Goal: Information Seeking & Learning: Learn about a topic

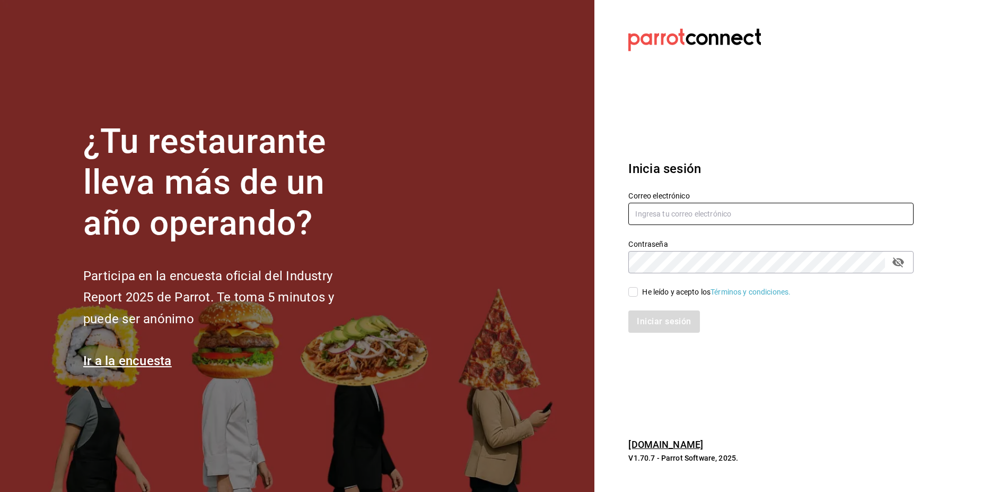
click at [747, 211] on input "text" at bounding box center [770, 214] width 285 height 22
click at [726, 217] on input "text" at bounding box center [770, 214] width 285 height 22
type input "analisiscontable2@cafeologia.cafe"
click at [895, 265] on icon "passwordField" at bounding box center [898, 262] width 13 height 13
click at [629, 293] on input "He leído y acepto los Términos y condiciones." at bounding box center [633, 292] width 10 height 10
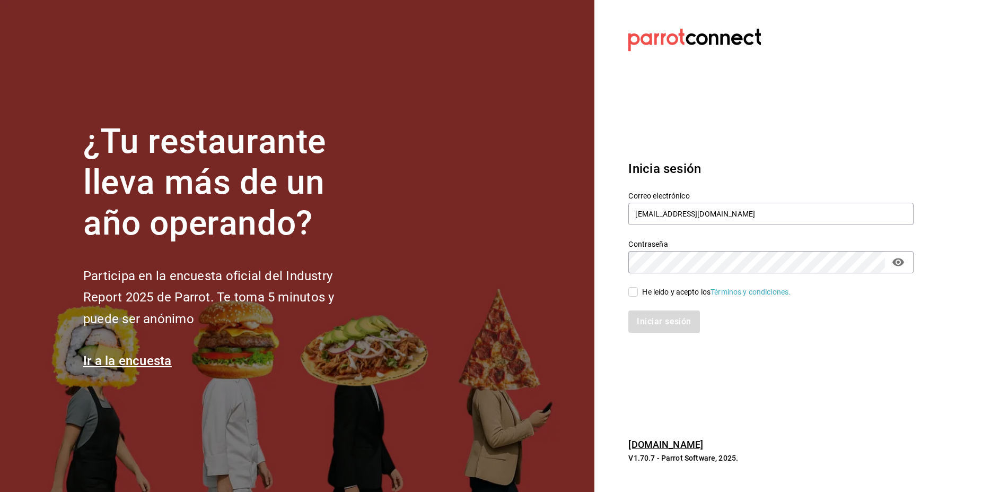
checkbox input "true"
click at [639, 311] on button "Iniciar sesión" at bounding box center [664, 321] width 72 height 22
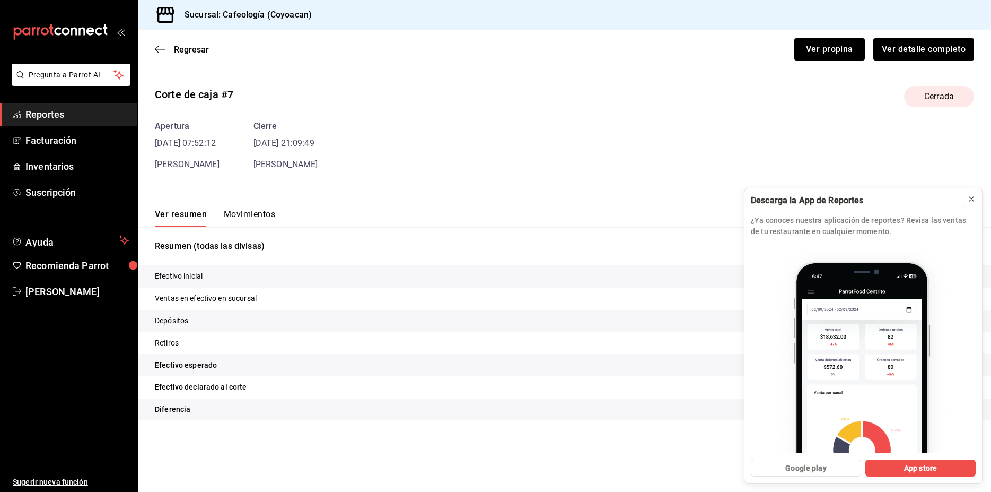
click at [971, 202] on icon at bounding box center [971, 199] width 8 height 8
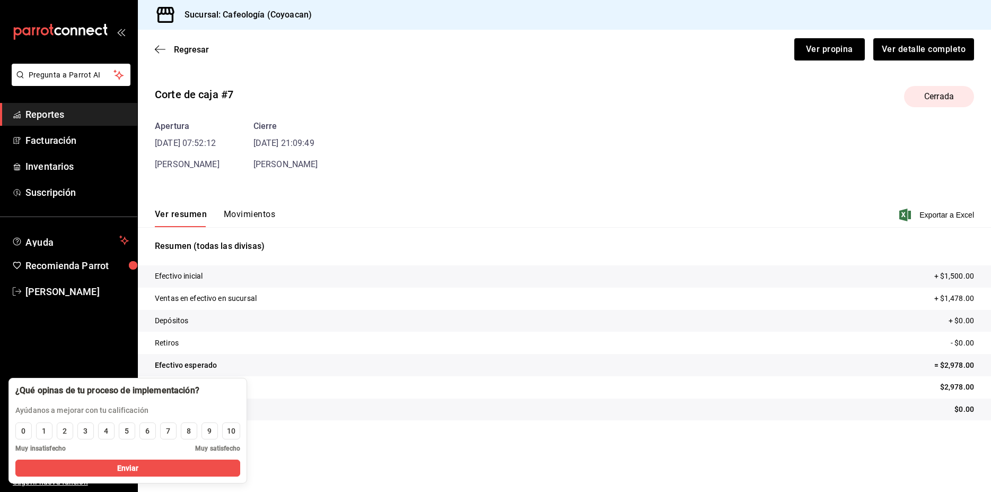
click at [567, 195] on div "Corte de caja #7 Cerrada Apertura 19/09/25 07:52:12 ERIKA MARIANA RODRIGUEZ TIN…" at bounding box center [564, 254] width 853 height 355
click at [74, 139] on span "Facturación" at bounding box center [76, 140] width 103 height 14
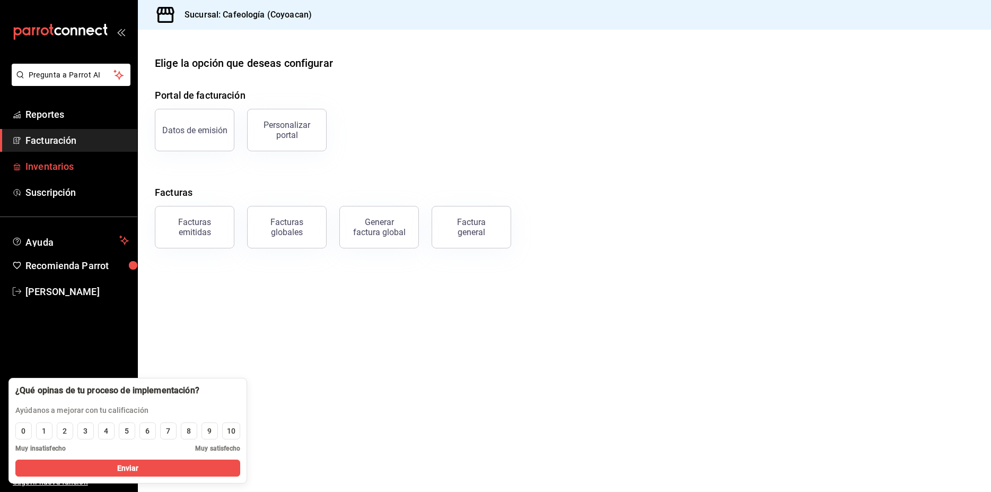
click at [55, 165] on span "Inventarios" at bounding box center [76, 166] width 103 height 14
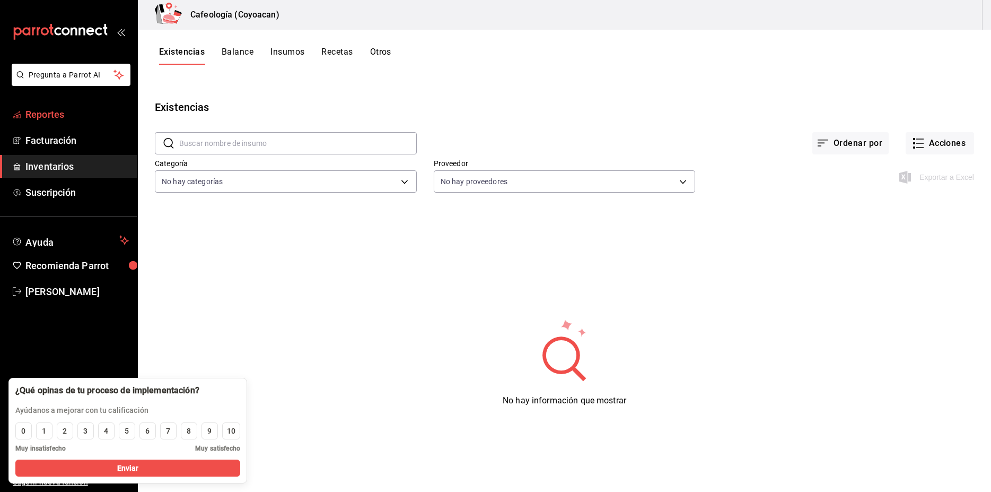
click at [60, 110] on span "Reportes" at bounding box center [76, 114] width 103 height 14
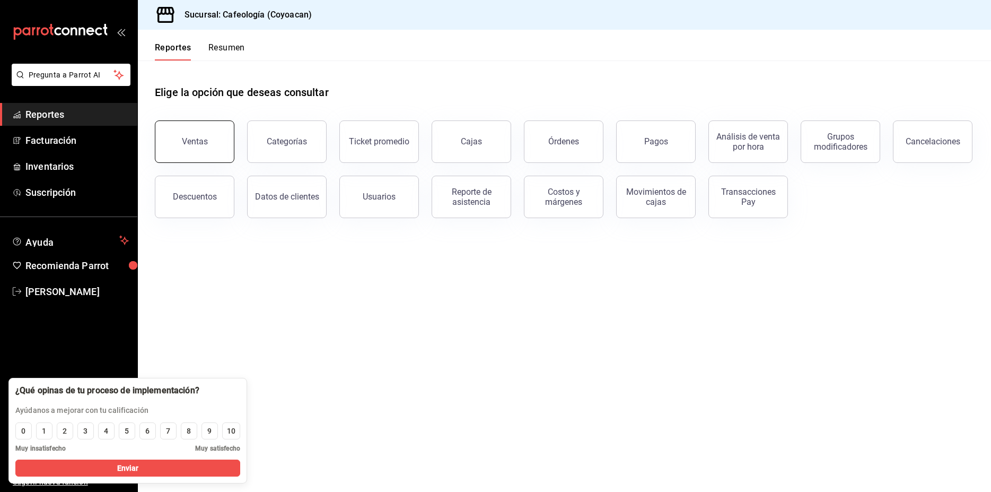
click at [209, 147] on button "Ventas" at bounding box center [195, 141] width 80 height 42
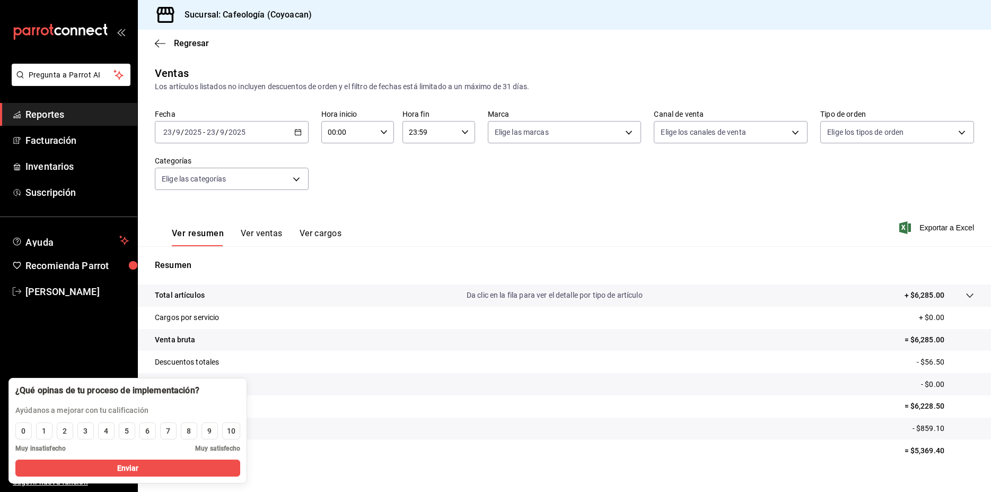
click at [294, 131] on icon "button" at bounding box center [297, 131] width 7 height 7
click at [207, 258] on span "Rango de fechas" at bounding box center [205, 259] width 82 height 11
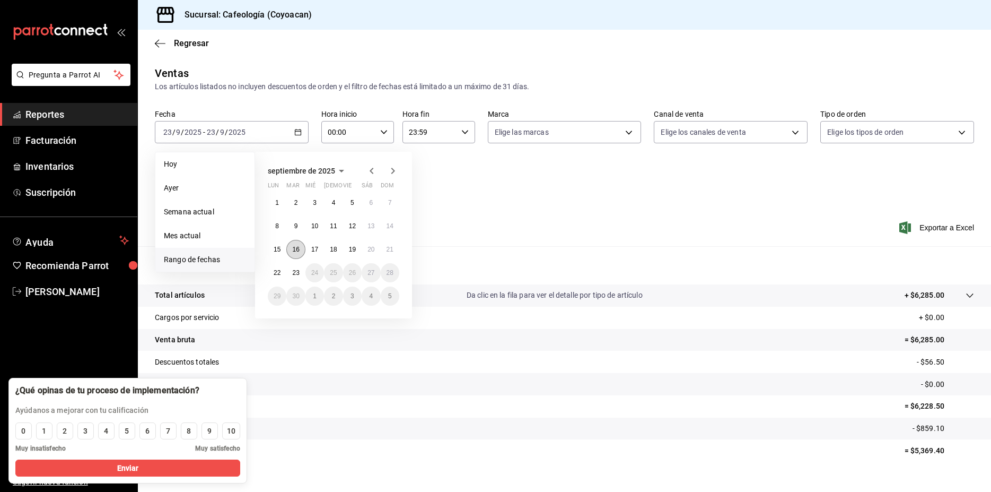
click at [296, 251] on abbr "16" at bounding box center [295, 249] width 7 height 7
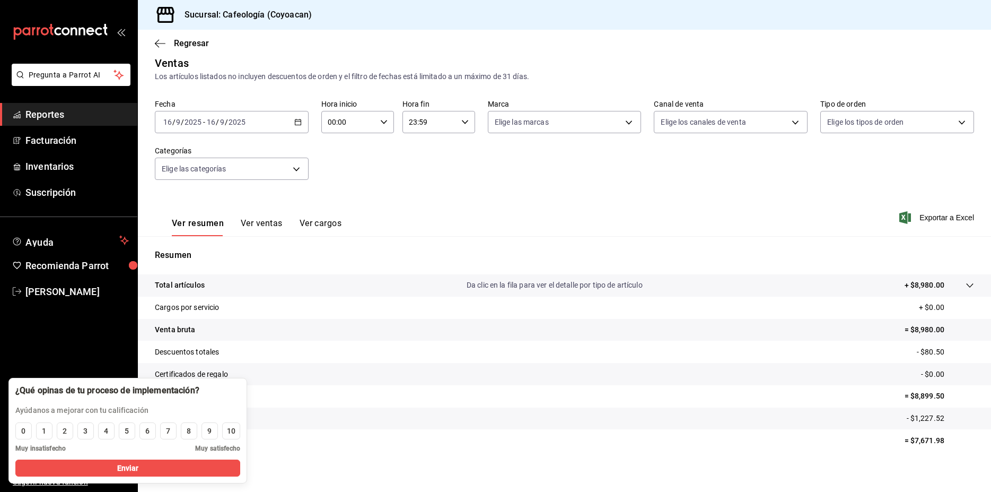
scroll to position [16, 0]
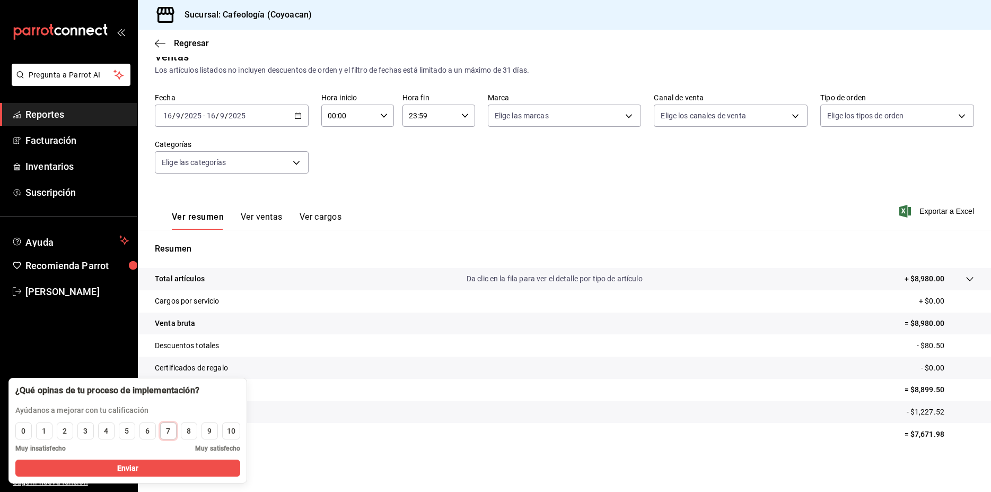
click at [169, 432] on div "7" at bounding box center [168, 430] width 4 height 11
click at [174, 463] on button "Enviar" at bounding box center [127, 467] width 225 height 17
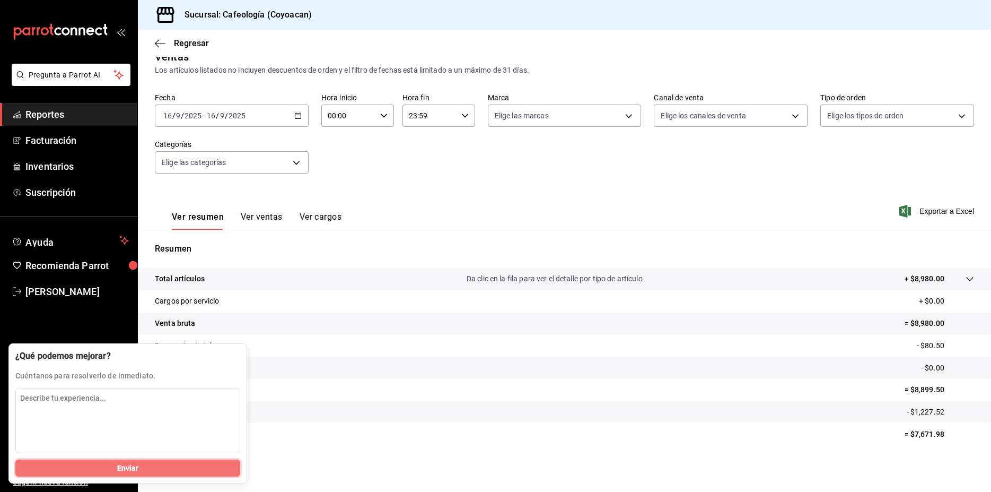
click at [204, 468] on button "Enviar" at bounding box center [127, 467] width 225 height 17
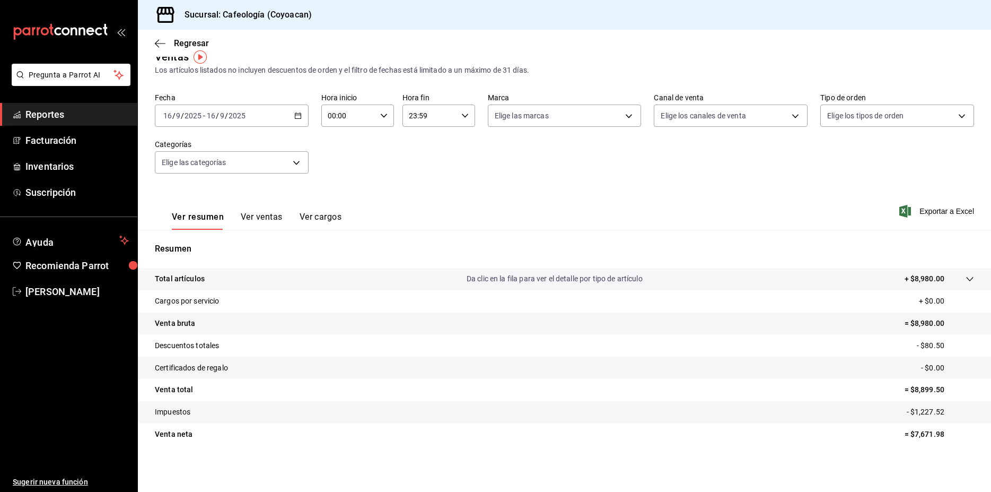
click at [265, 213] on button "Ver ventas" at bounding box center [262, 221] width 42 height 18
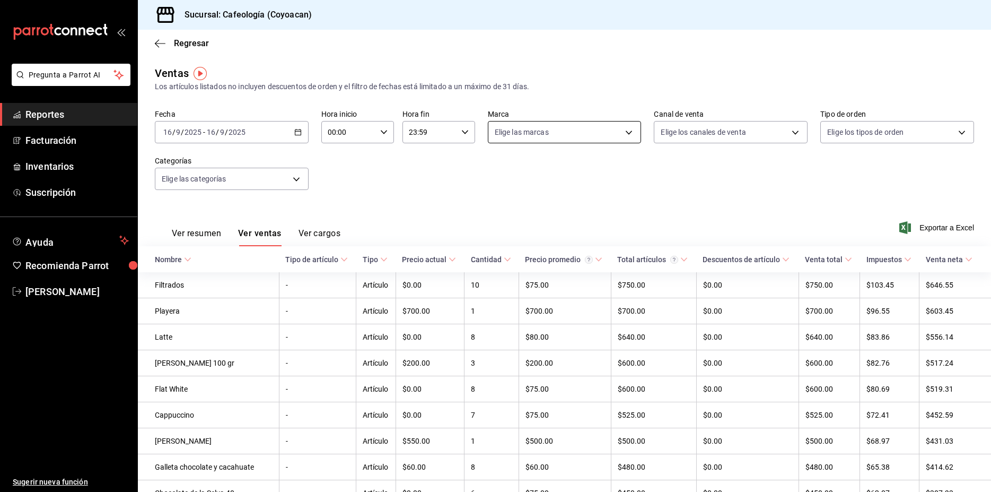
click at [560, 125] on body "Pregunta a Parrot AI Reportes Facturación Inventarios Suscripción Ayuda Recomie…" at bounding box center [495, 246] width 991 height 492
drag, startPoint x: 560, startPoint y: 125, endPoint x: 566, endPoint y: 126, distance: 6.4
click at [561, 125] on div at bounding box center [495, 246] width 991 height 492
click at [685, 135] on body "Pregunta a Parrot AI Reportes Facturación Inventarios Suscripción Ayuda Recomie…" at bounding box center [495, 246] width 991 height 492
click at [685, 135] on div at bounding box center [495, 246] width 991 height 492
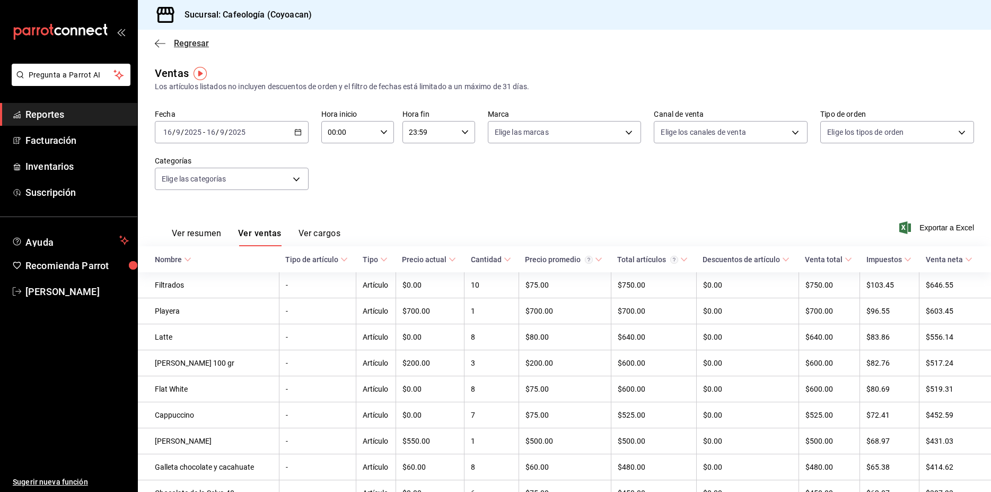
click at [159, 45] on icon "button" at bounding box center [160, 44] width 11 height 10
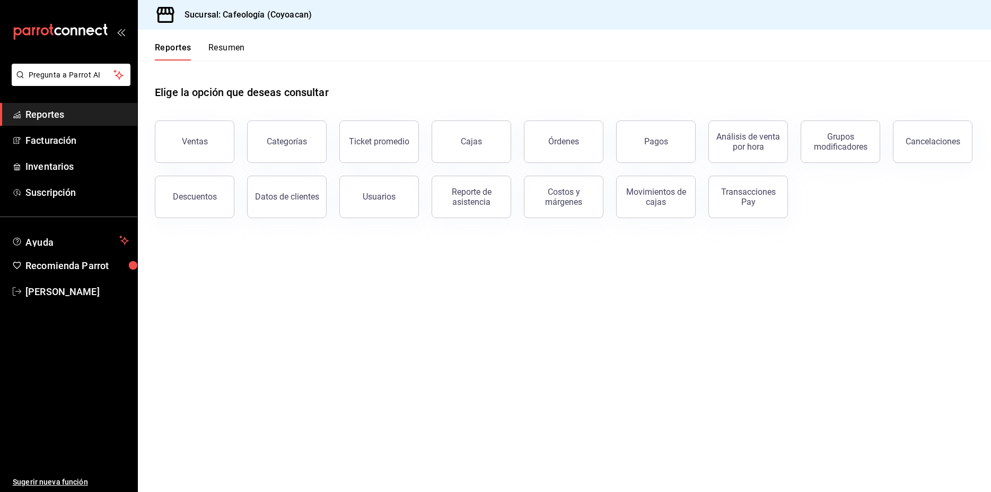
drag, startPoint x: 659, startPoint y: 143, endPoint x: 646, endPoint y: 156, distance: 18.0
click at [659, 143] on div "Pagos" at bounding box center [656, 141] width 24 height 10
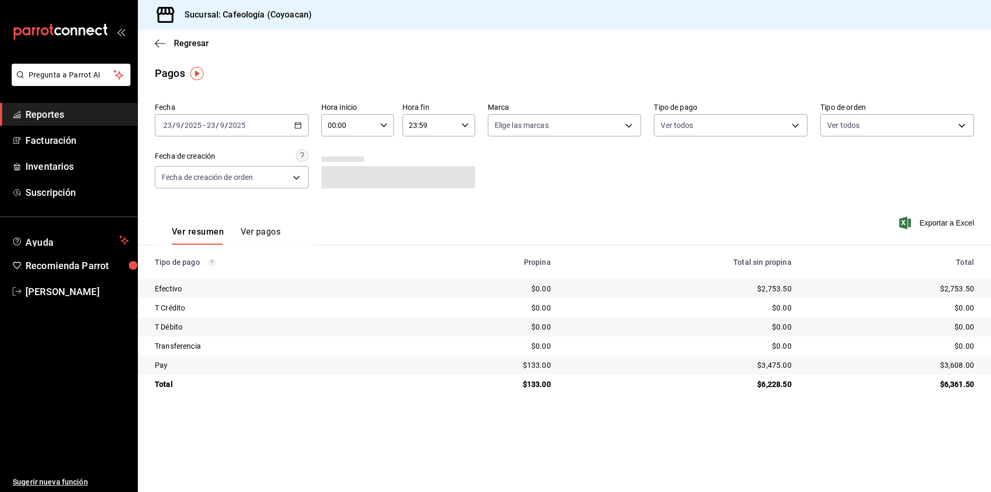
click at [236, 230] on div "Ver resumen Ver pagos" at bounding box center [226, 235] width 109 height 18
click at [247, 231] on button "Ver pagos" at bounding box center [261, 235] width 40 height 18
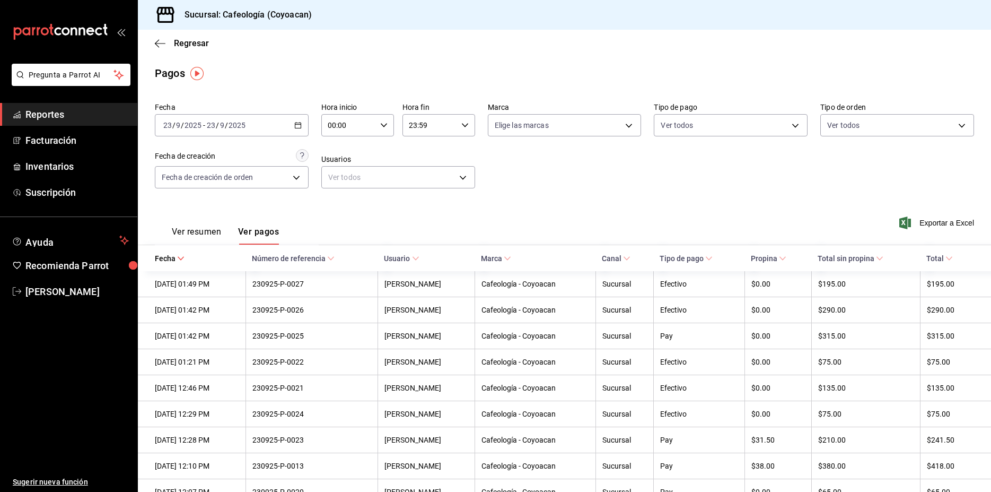
click at [265, 122] on div "2025-09-23 23 / 9 / 2025 - 2025-09-23 23 / 9 / 2025" at bounding box center [232, 125] width 154 height 22
click at [199, 265] on li "Rango de fechas" at bounding box center [204, 277] width 99 height 24
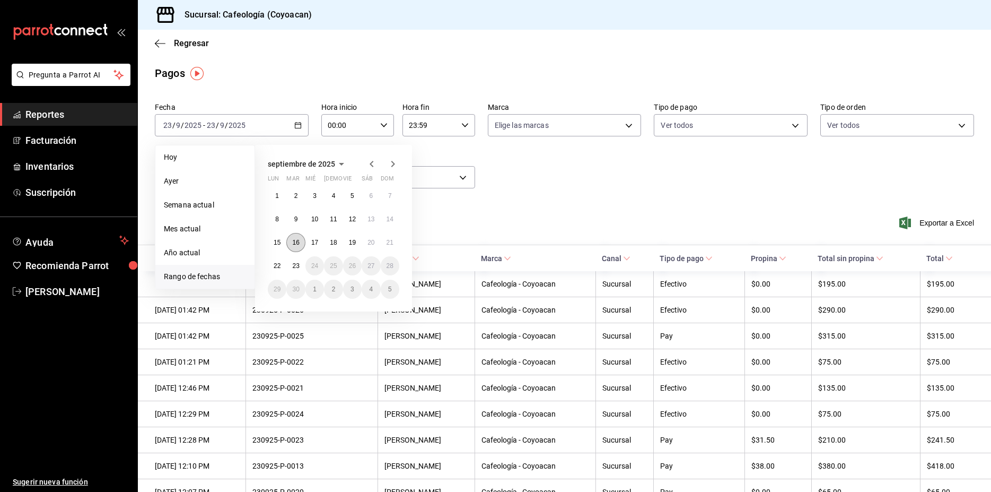
click at [292, 237] on button "16" at bounding box center [295, 242] width 19 height 19
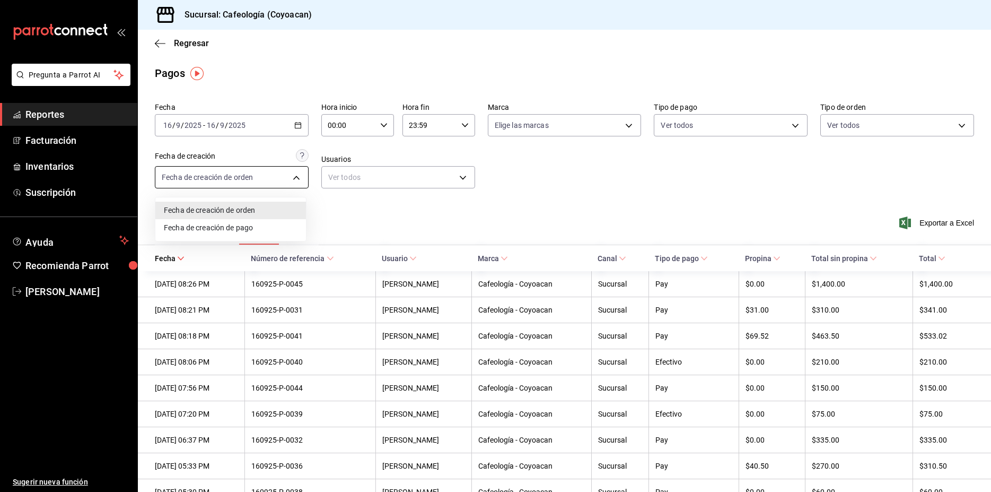
click at [207, 174] on body "Pregunta a Parrot AI Reportes Facturación Inventarios Suscripción Ayuda Recomie…" at bounding box center [495, 246] width 991 height 492
click at [234, 176] on div at bounding box center [495, 246] width 991 height 492
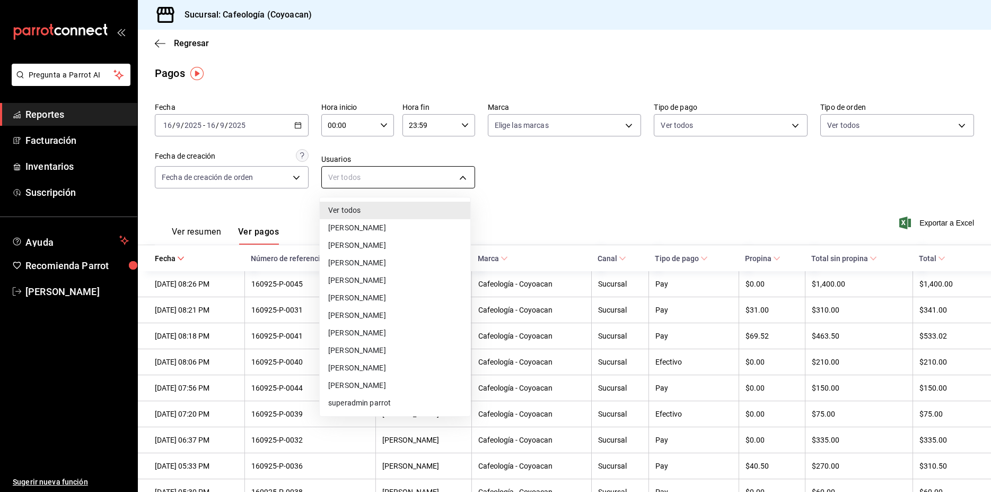
click at [441, 177] on body "Pregunta a Parrot AI Reportes Facturación Inventarios Suscripción Ayuda Recomie…" at bounding box center [495, 246] width 991 height 492
click at [441, 177] on div at bounding box center [495, 246] width 991 height 492
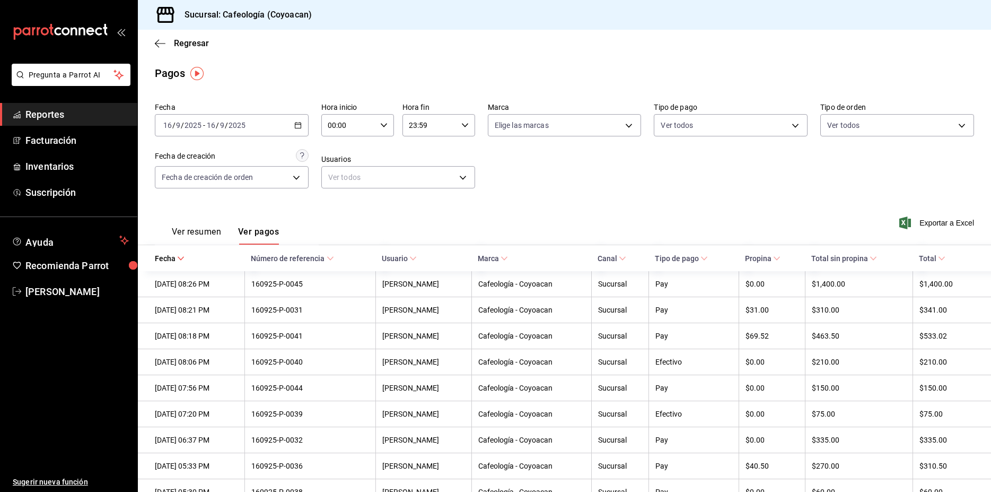
click at [744, 186] on div "Fecha 2025-09-16 16 / 9 / 2025 - 2025-09-16 16 / 9 / 2025 Hora inicio 00:00 Hor…" at bounding box center [564, 149] width 819 height 103
click at [160, 43] on icon "button" at bounding box center [160, 44] width 11 height 10
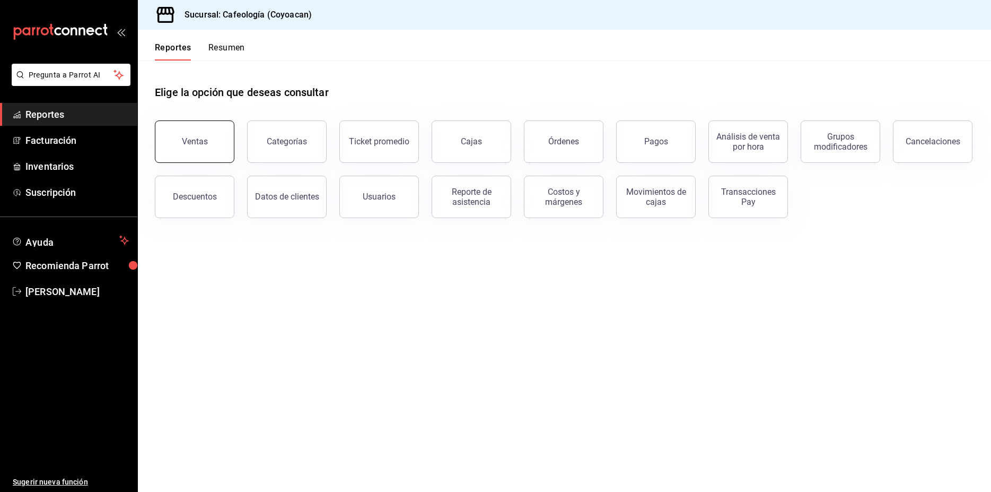
click at [212, 143] on button "Ventas" at bounding box center [195, 141] width 80 height 42
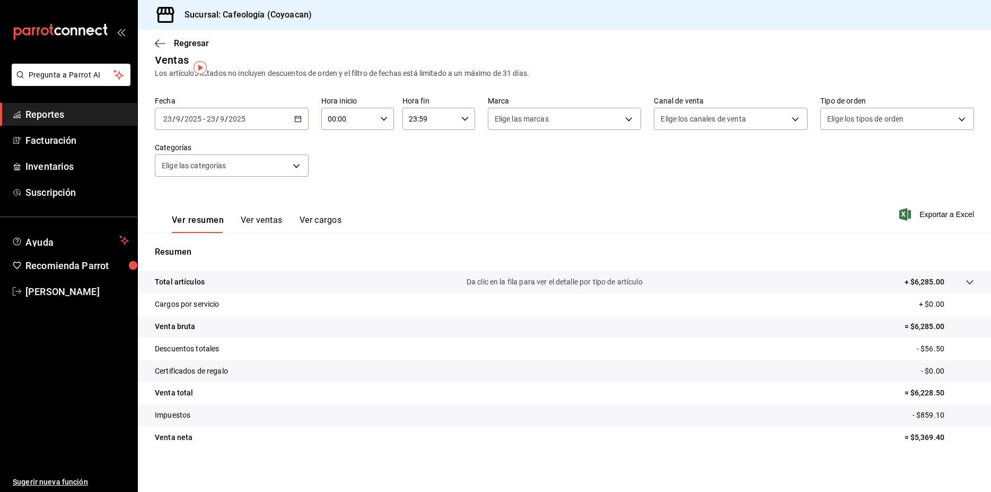
scroll to position [16, 0]
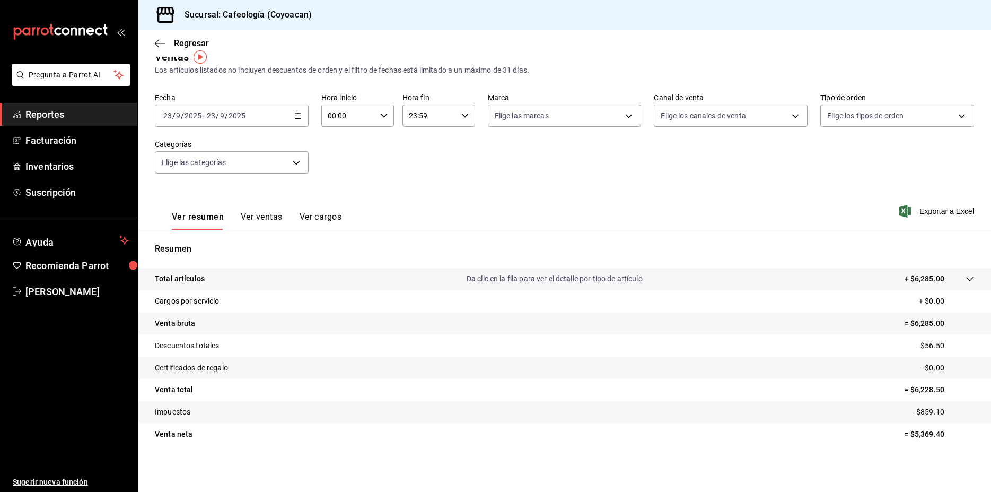
click at [229, 102] on div "Fecha 2025-09-23 23 / 9 / 2025 - 2025-09-23 23 / 9 / 2025" at bounding box center [232, 110] width 154 height 34
click at [240, 110] on div "2025-09-23 23 / 9 / 2025 - 2025-09-23 23 / 9 / 2025" at bounding box center [232, 115] width 154 height 22
click at [210, 243] on span "Rango de fechas" at bounding box center [205, 243] width 82 height 11
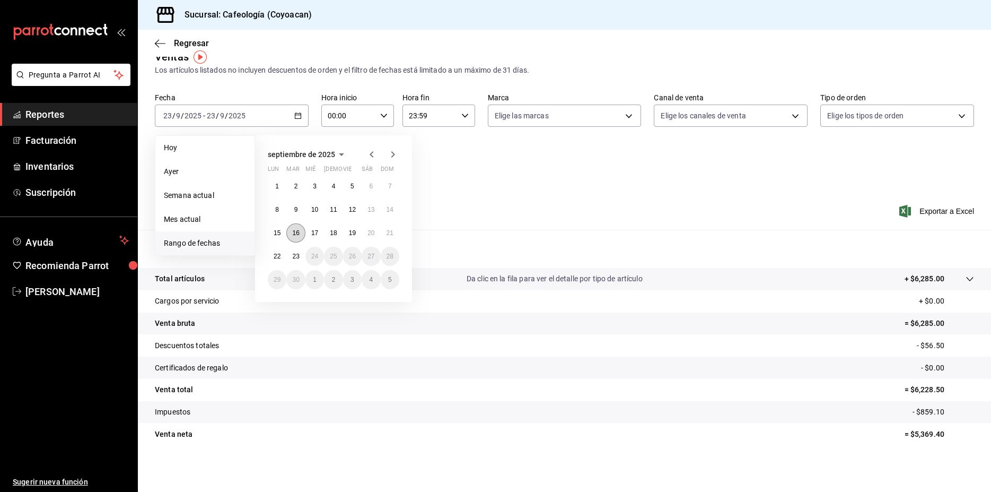
click at [300, 235] on button "16" at bounding box center [295, 232] width 19 height 19
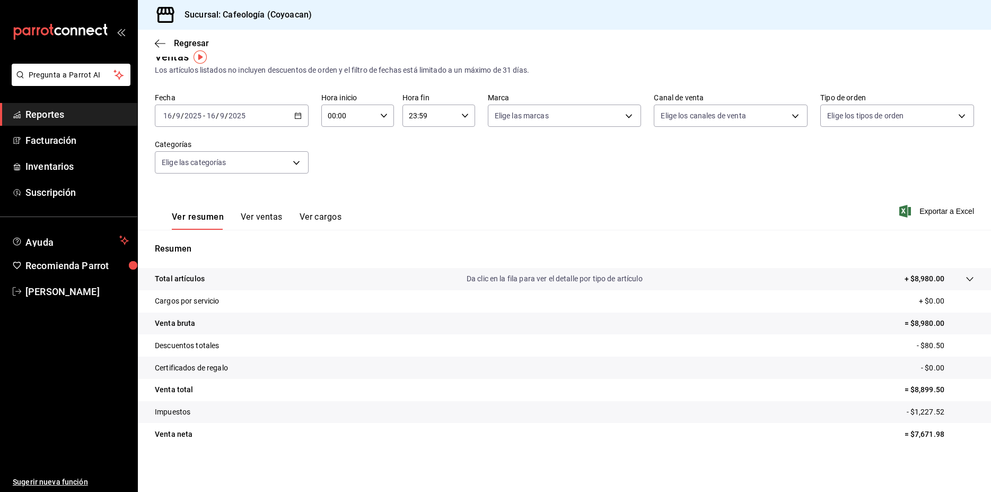
click at [265, 212] on button "Ver ventas" at bounding box center [262, 221] width 42 height 18
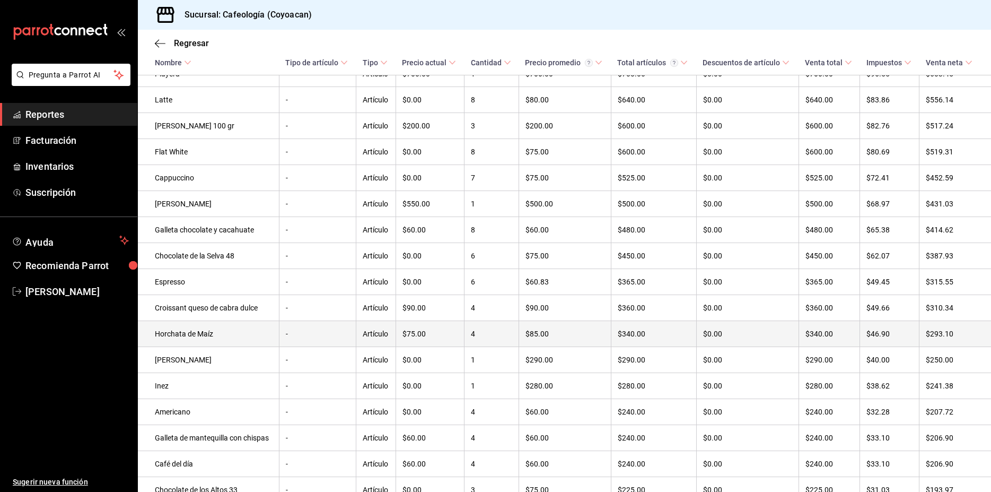
scroll to position [148, 0]
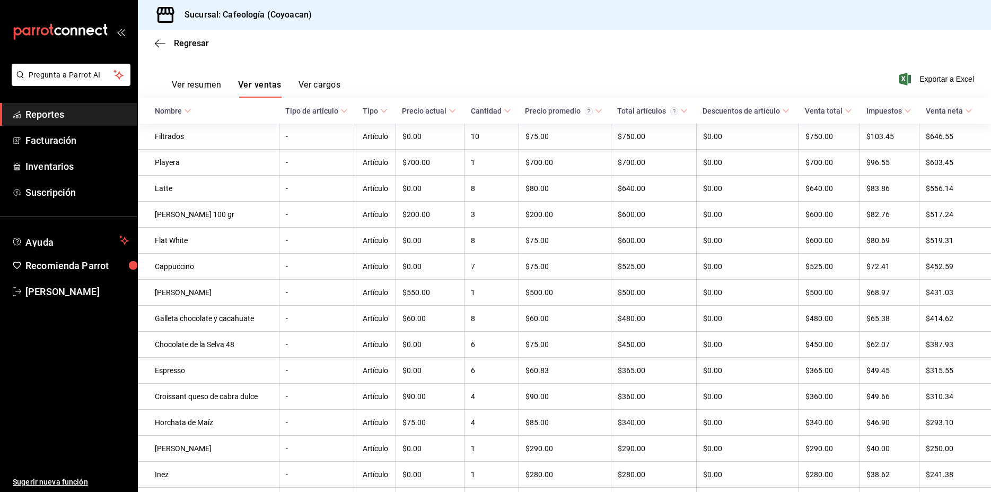
click at [317, 84] on button "Ver cargos" at bounding box center [320, 89] width 42 height 18
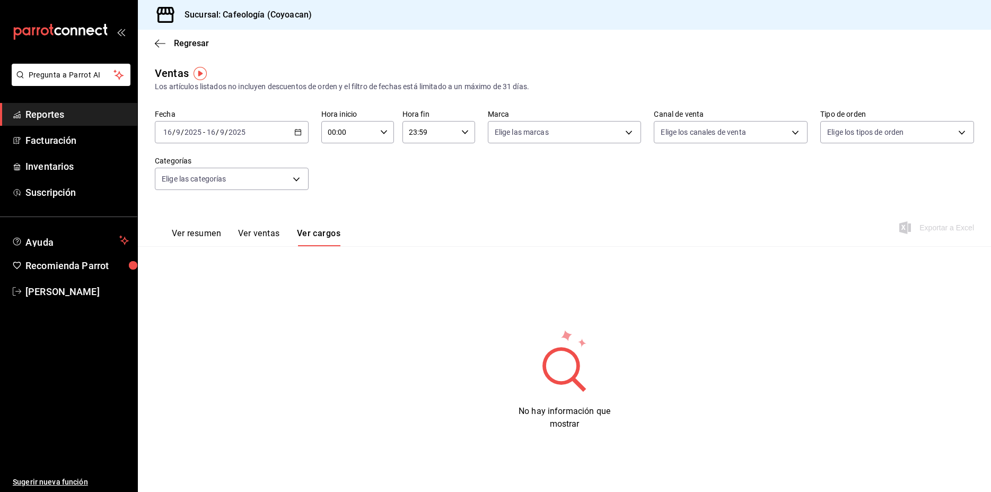
click at [275, 230] on button "Ver ventas" at bounding box center [259, 237] width 42 height 18
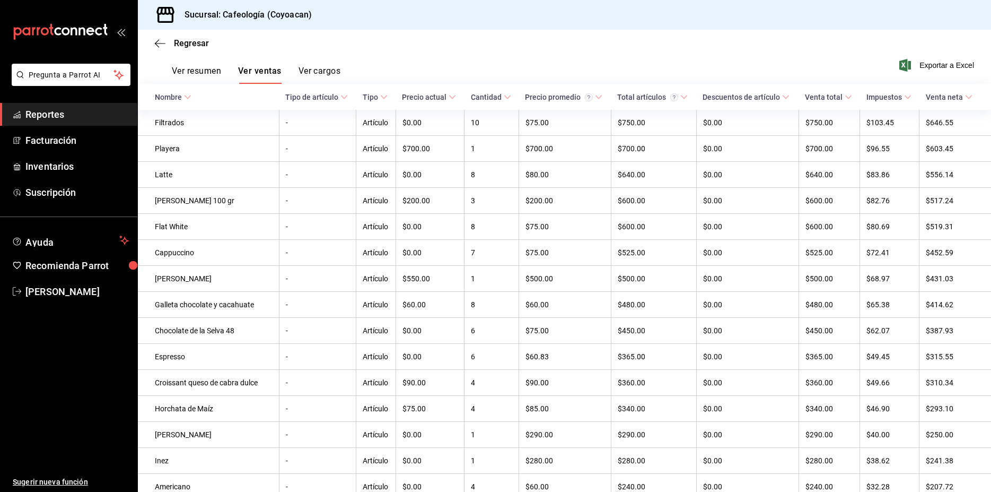
click at [198, 69] on button "Ver resumen" at bounding box center [196, 75] width 49 height 18
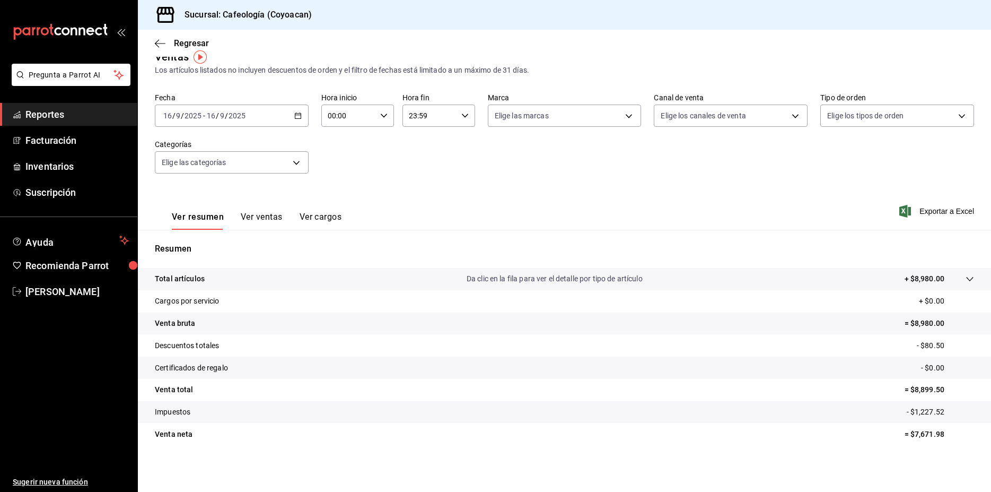
scroll to position [16, 0]
click at [921, 209] on span "Exportar a Excel" at bounding box center [937, 211] width 73 height 13
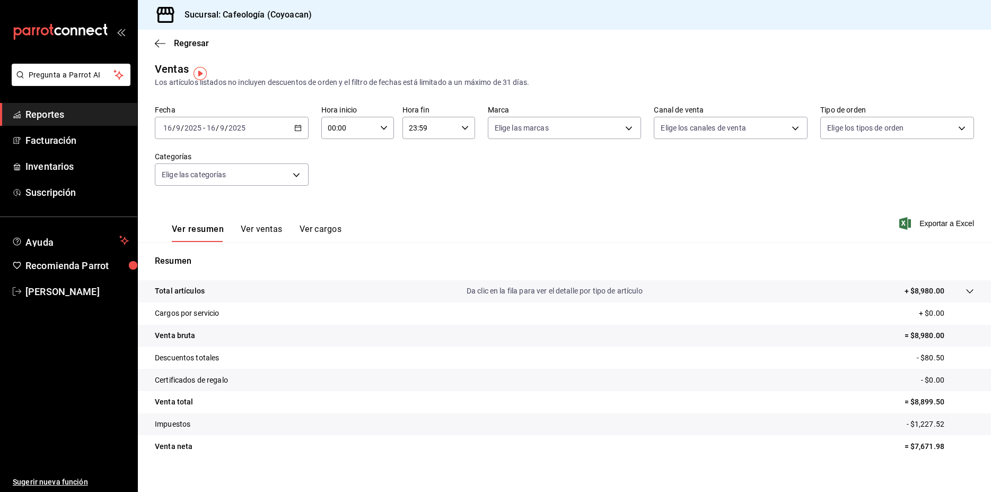
scroll to position [0, 0]
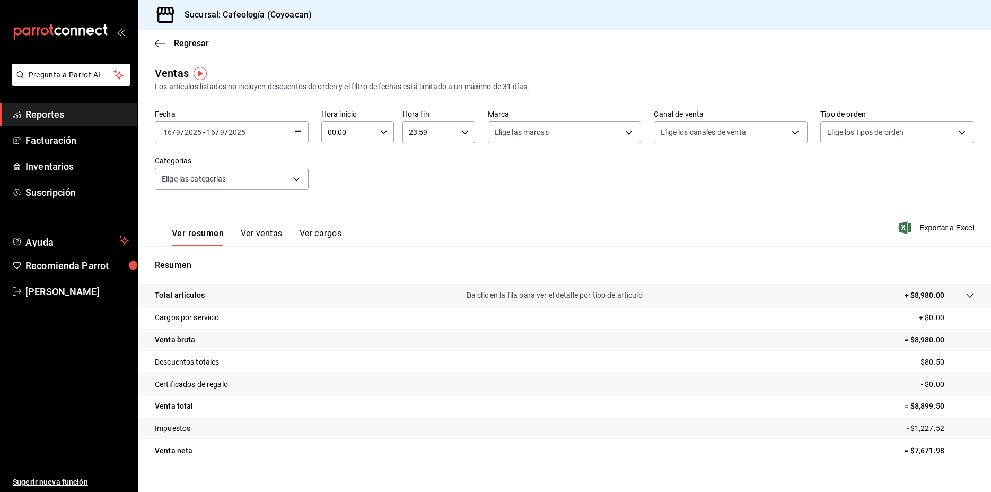
click at [555, 295] on p "Da clic en la fila para ver el detalle por tipo de artículo" at bounding box center [555, 295] width 176 height 11
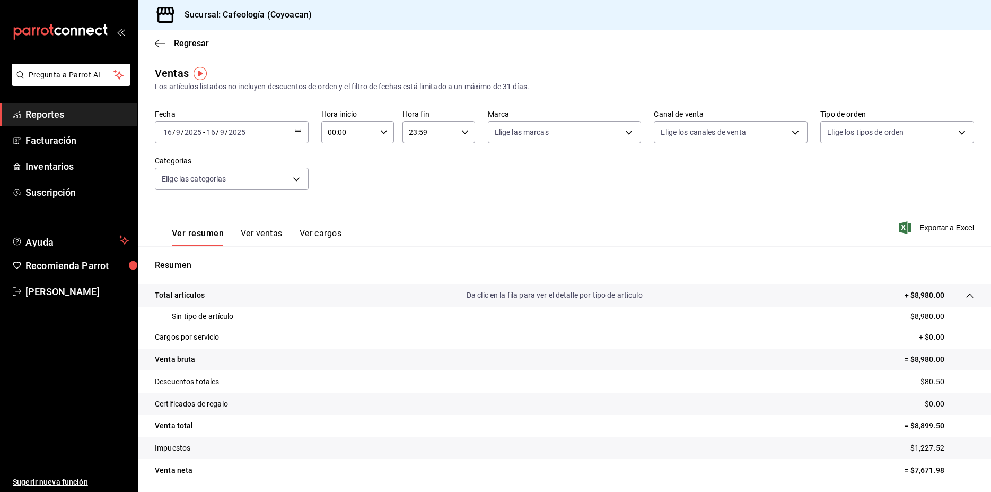
click at [555, 295] on p "Da clic en la fila para ver el detalle por tipo de artículo" at bounding box center [555, 295] width 176 height 11
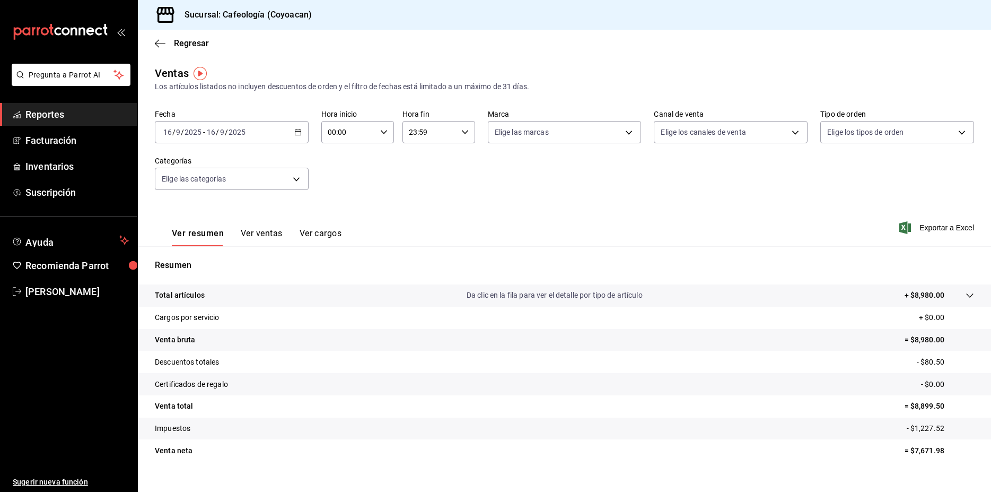
click at [554, 340] on tr "Venta bruta = $8,980.00" at bounding box center [564, 340] width 853 height 22
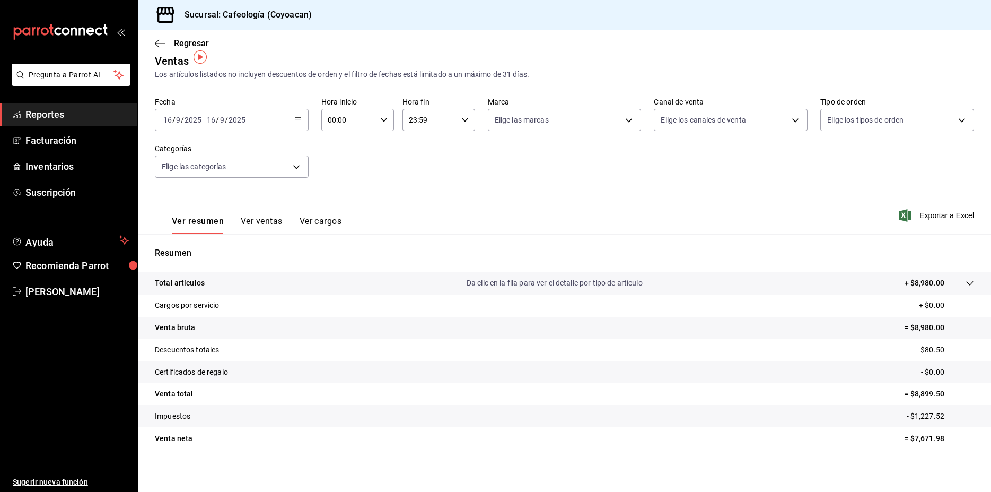
scroll to position [16, 0]
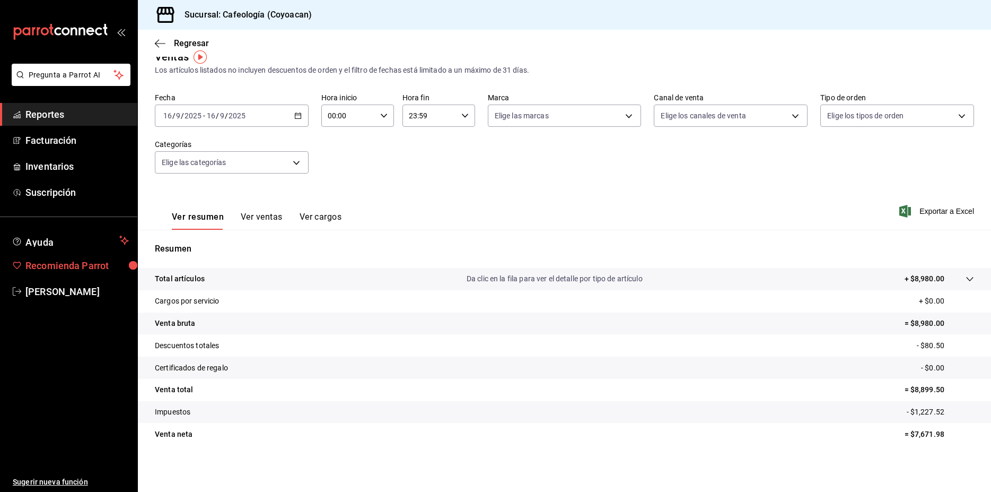
click at [112, 263] on span "Recomienda Parrot" at bounding box center [76, 265] width 103 height 14
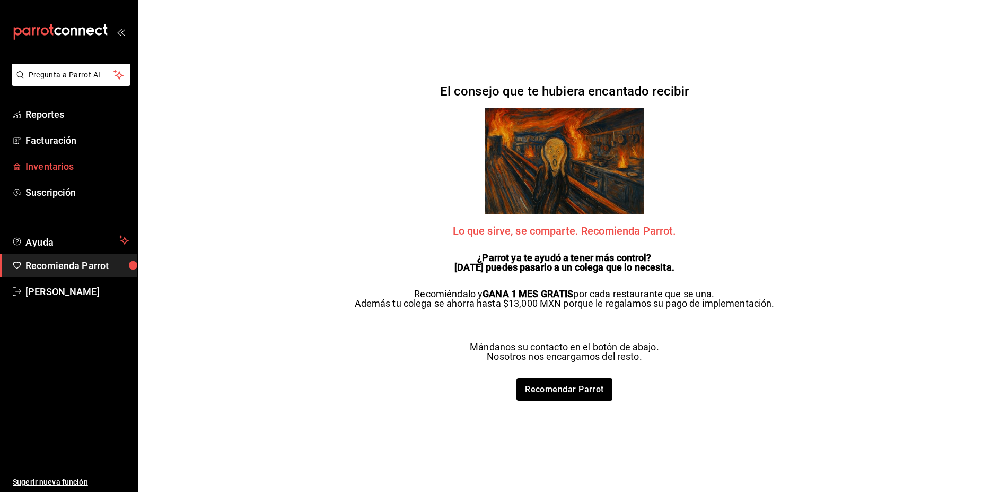
click at [66, 176] on link "Inventarios" at bounding box center [68, 166] width 137 height 23
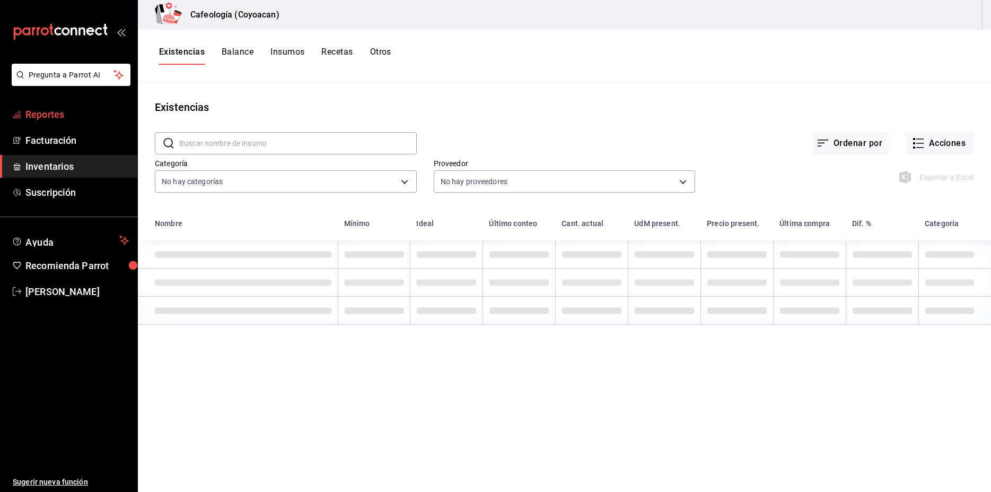
click at [63, 118] on span "Reportes" at bounding box center [76, 114] width 103 height 14
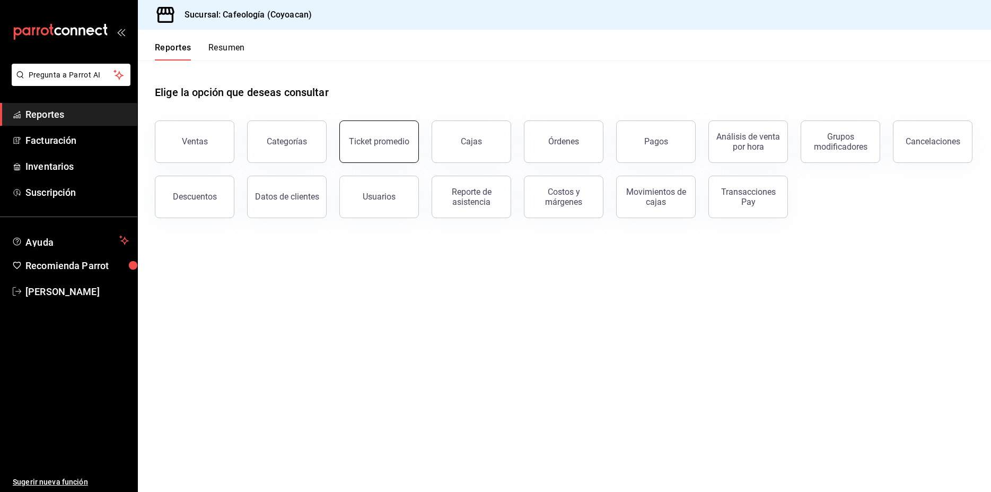
click at [383, 145] on div "Ticket promedio" at bounding box center [379, 141] width 60 height 10
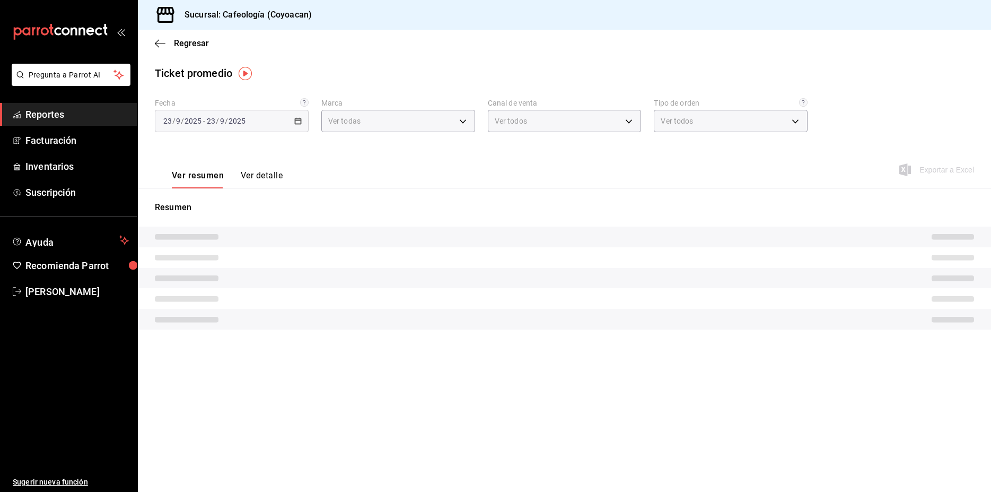
type input "3bb41961-e022-44d7-8026-46f144b2832d"
type input "PARROT,UBER_EATS,RAPPI,DIDI_FOOD,ONLINE"
type input "54856e2d-fba5-4954-88f3-e89604d15644,cc89a428-1f66-4b9b-95fe-bf402e651b3f,EXTER…"
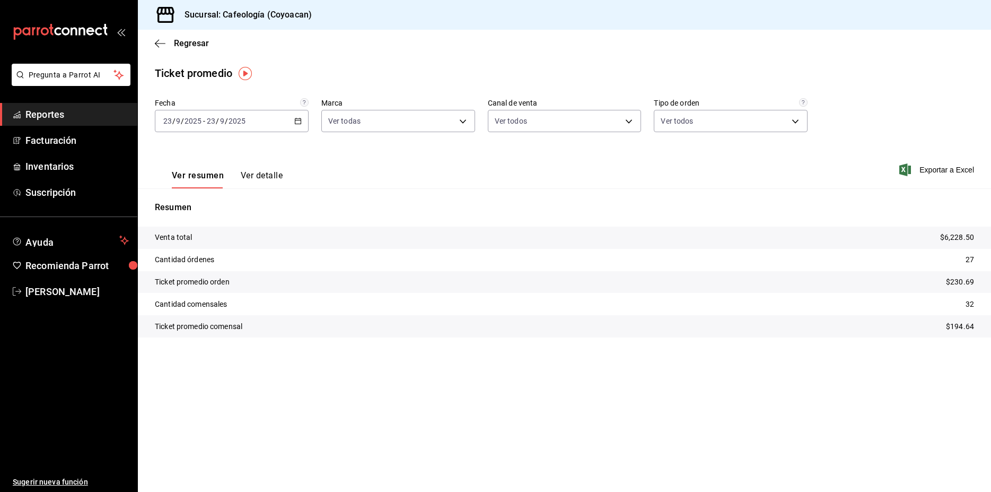
click at [251, 123] on div "2025-09-23 23 / 9 / 2025 - 2025-09-23 23 / 9 / 2025" at bounding box center [232, 121] width 154 height 22
click at [201, 243] on span "Rango de fechas" at bounding box center [205, 248] width 82 height 11
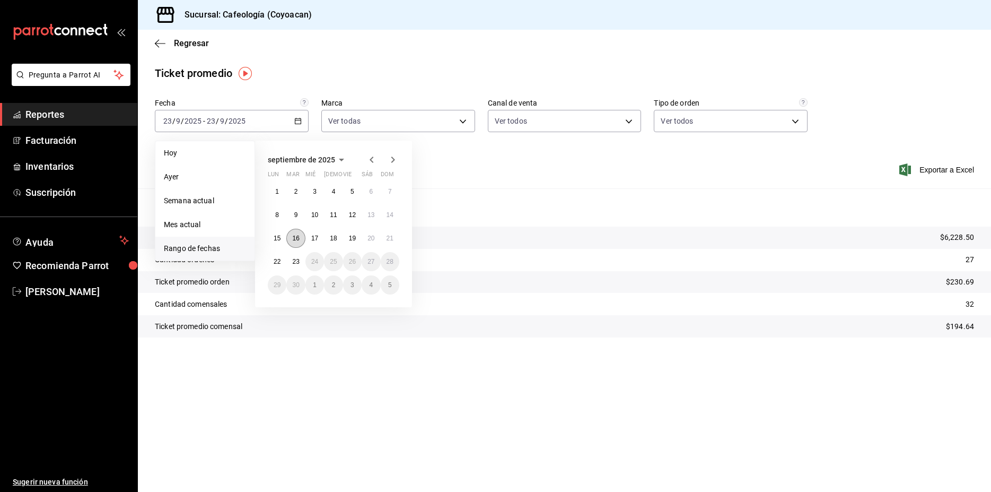
click at [291, 238] on button "16" at bounding box center [295, 238] width 19 height 19
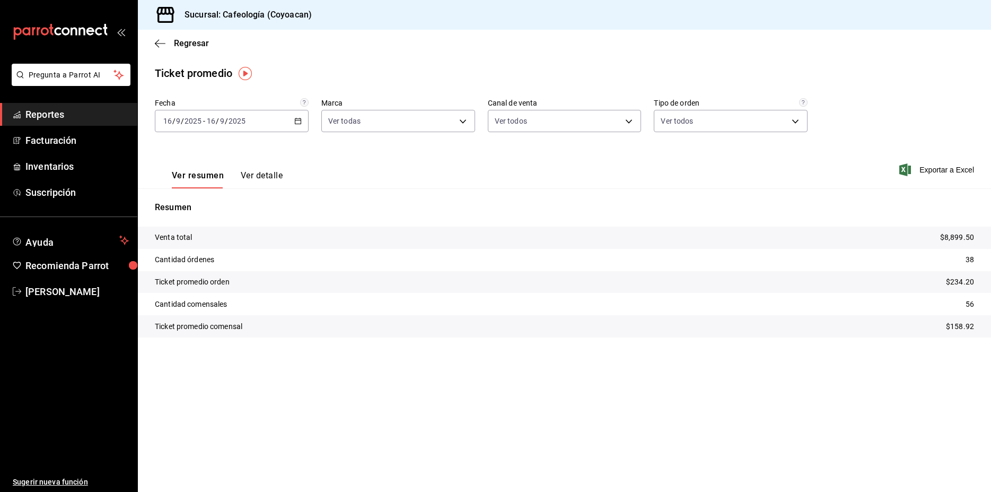
click at [262, 172] on button "Ver detalle" at bounding box center [262, 179] width 42 height 18
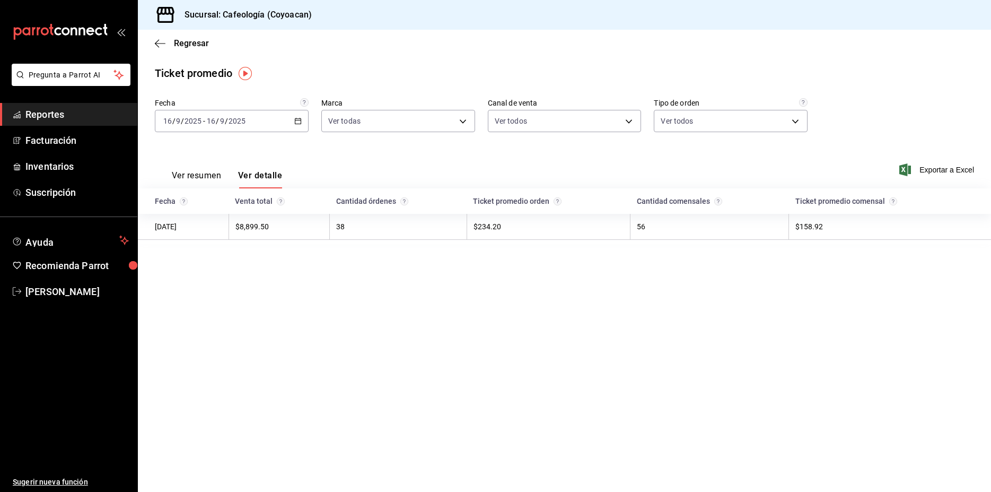
drag, startPoint x: 600, startPoint y: 472, endPoint x: 642, endPoint y: 438, distance: 53.5
click at [616, 460] on main "Regresar Ticket promedio Fecha 2025-09-16 16 / 9 / 2025 - 2025-09-16 16 / 9 / 2…" at bounding box center [564, 261] width 853 height 462
click at [154, 43] on div "Regresar" at bounding box center [564, 43] width 853 height 27
click at [161, 41] on icon "button" at bounding box center [160, 44] width 11 height 10
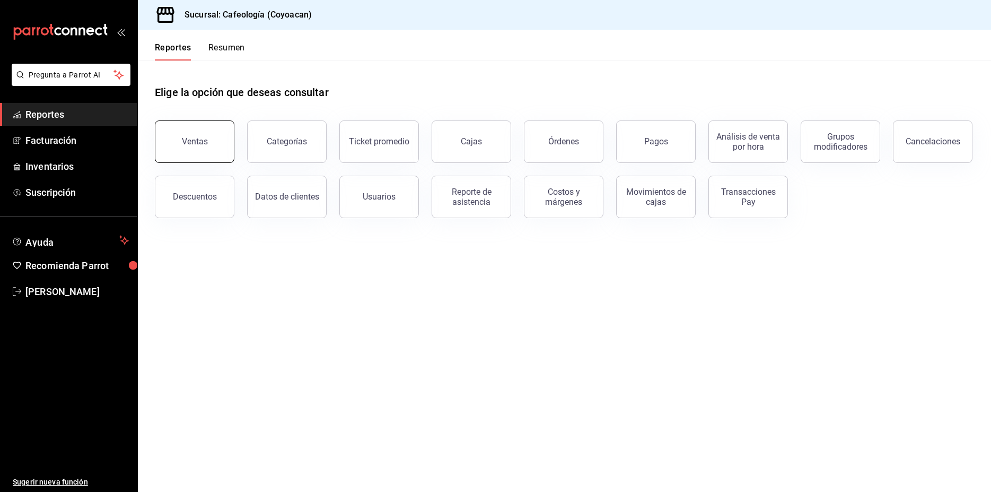
click at [216, 141] on button "Ventas" at bounding box center [195, 141] width 80 height 42
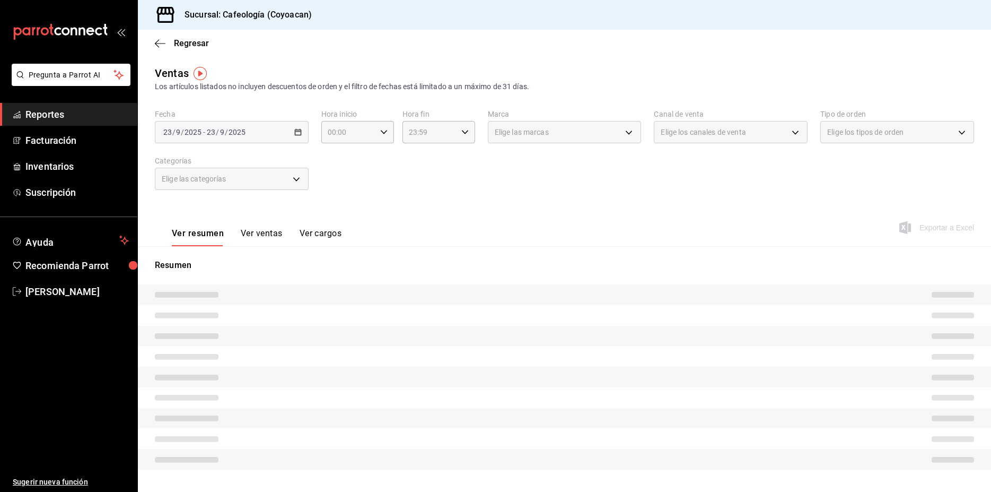
click at [267, 134] on div "2025-09-23 23 / 9 / 2025 - 2025-09-23 23 / 9 / 2025" at bounding box center [232, 132] width 154 height 22
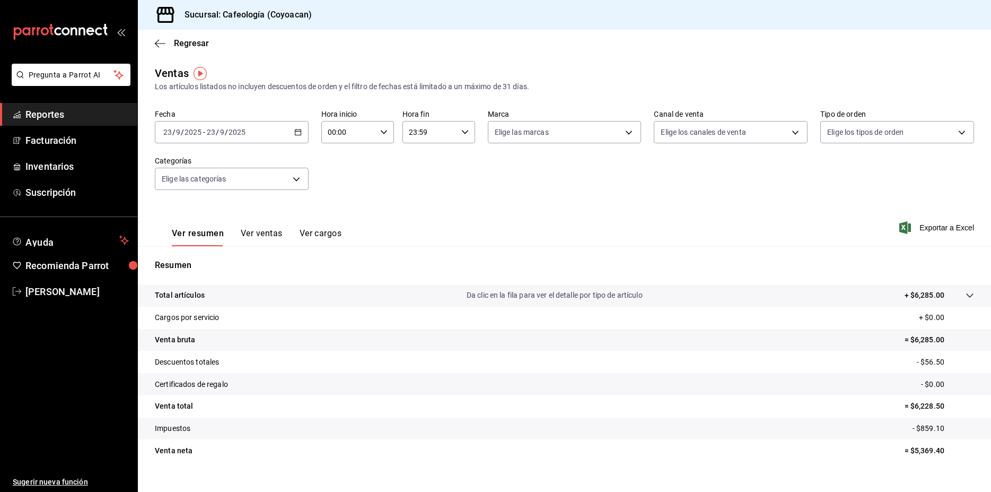
click at [244, 138] on div "2025-09-23 23 / 9 / 2025 - 2025-09-23 23 / 9 / 2025" at bounding box center [232, 132] width 154 height 22
click at [197, 261] on span "Rango de fechas" at bounding box center [205, 259] width 82 height 11
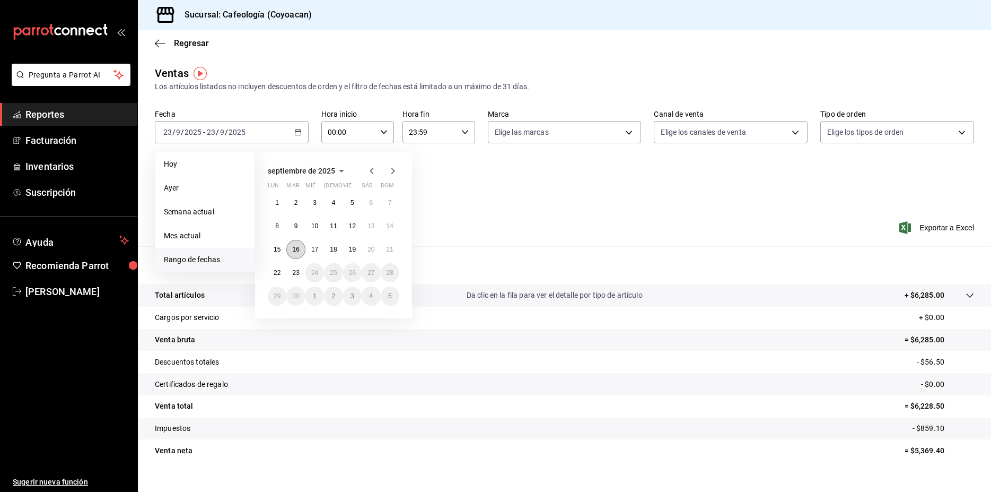
click at [293, 245] on button "16" at bounding box center [295, 249] width 19 height 19
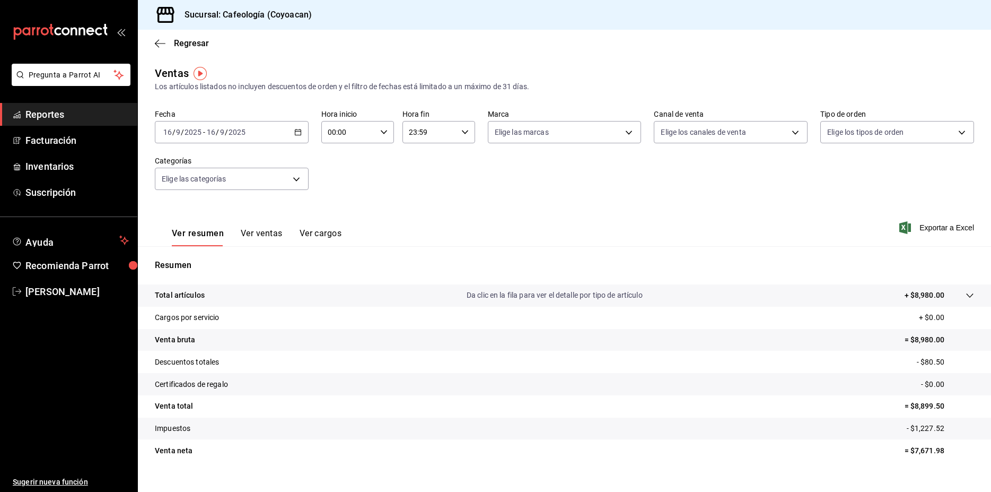
click at [276, 233] on button "Ver ventas" at bounding box center [262, 237] width 42 height 18
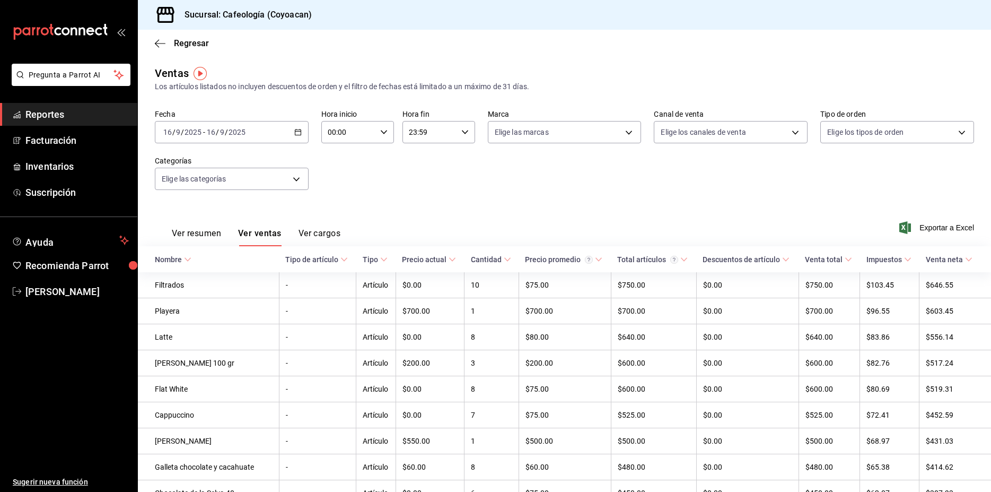
click at [323, 226] on div "Ver resumen Ver ventas Ver cargos" at bounding box center [248, 230] width 186 height 31
click at [332, 230] on button "Ver cargos" at bounding box center [320, 237] width 42 height 18
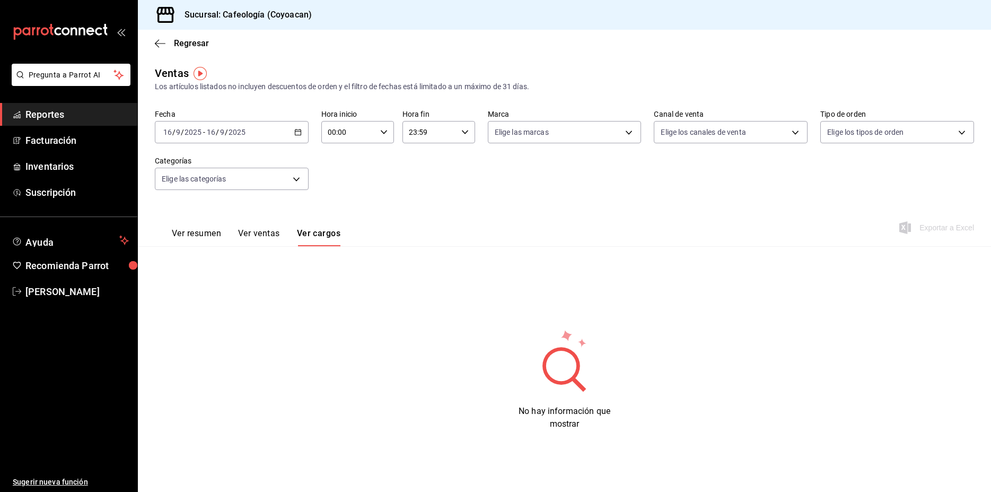
click at [213, 231] on button "Ver resumen" at bounding box center [196, 237] width 49 height 18
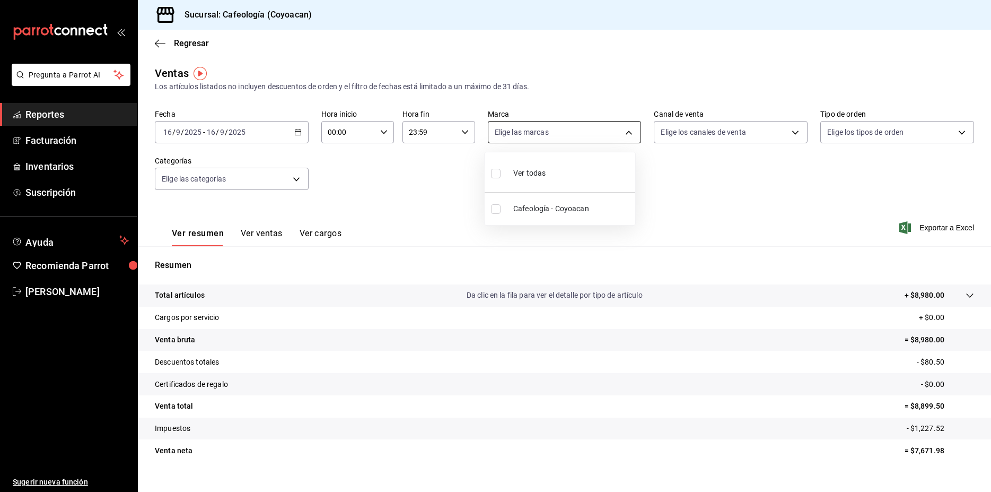
click at [606, 135] on body "Pregunta a Parrot AI Reportes Facturación Inventarios Suscripción Ayuda Recomie…" at bounding box center [495, 246] width 991 height 492
click at [606, 134] on div at bounding box center [495, 246] width 991 height 492
click at [742, 135] on body "Pregunta a Parrot AI Reportes Facturación Inventarios Suscripción Ayuda Recomie…" at bounding box center [495, 246] width 991 height 492
click at [786, 135] on div at bounding box center [495, 246] width 991 height 492
click at [959, 126] on body "Pregunta a Parrot AI Reportes Facturación Inventarios Suscripción Ayuda Recomie…" at bounding box center [495, 246] width 991 height 492
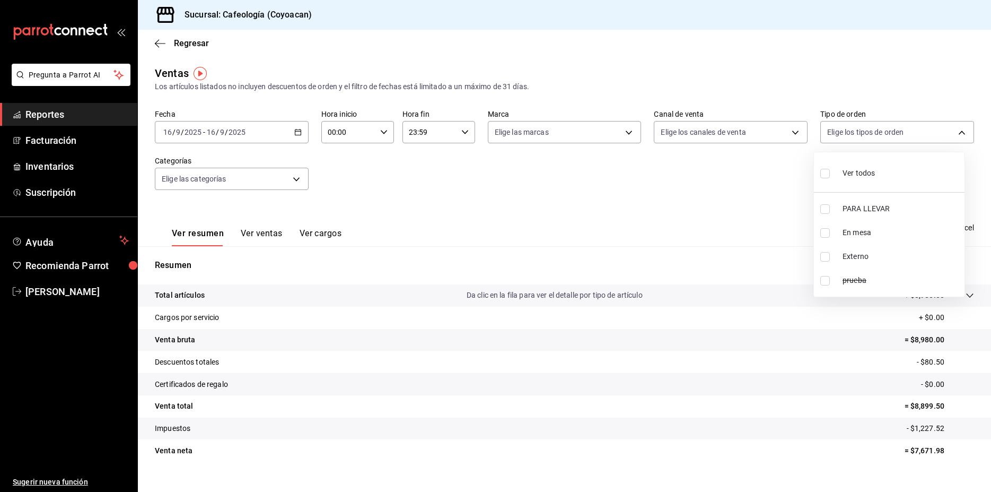
click at [952, 132] on div at bounding box center [495, 246] width 991 height 492
click at [292, 185] on body "Pregunta a Parrot AI Reportes Facturación Inventarios Suscripción Ayuda Recomie…" at bounding box center [495, 246] width 991 height 492
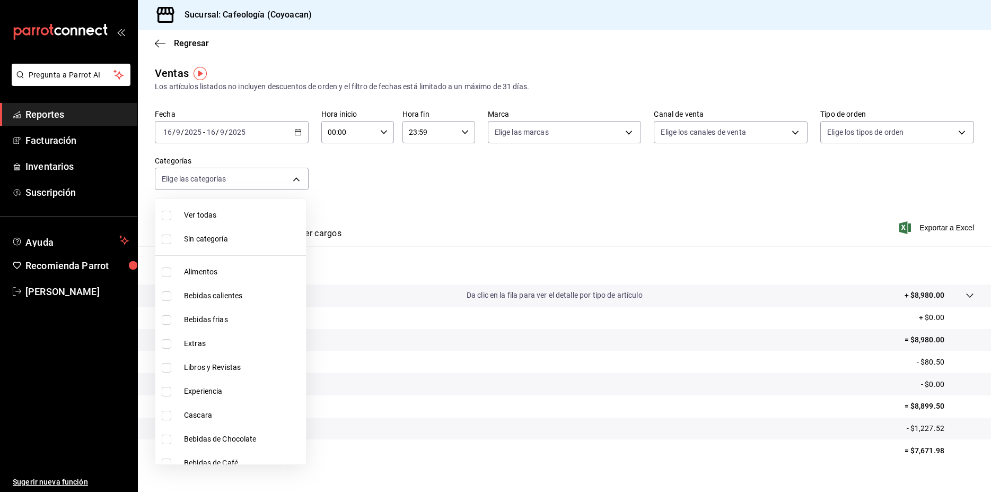
click at [467, 202] on div at bounding box center [495, 246] width 991 height 492
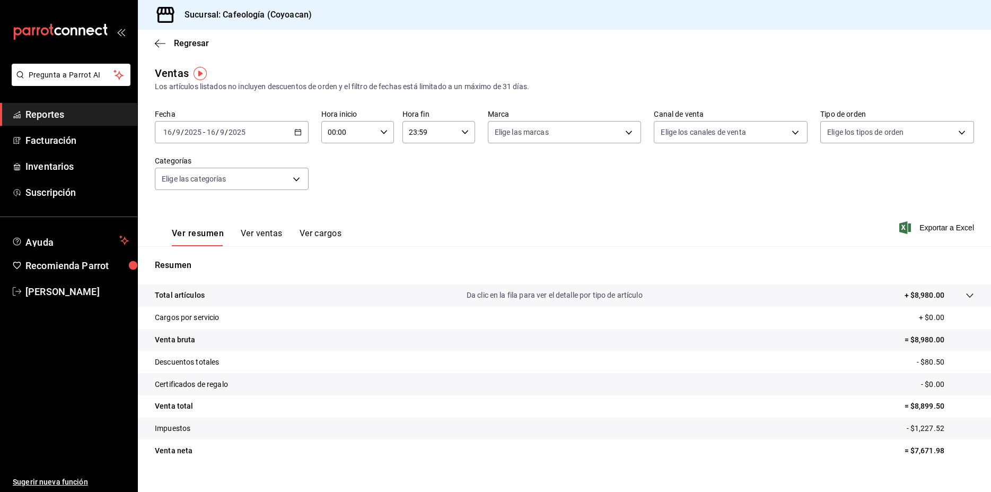
click at [820, 295] on div "Total artículos Da clic en la fila para ver el detalle por tipo de artículo + $…" at bounding box center [550, 295] width 790 height 11
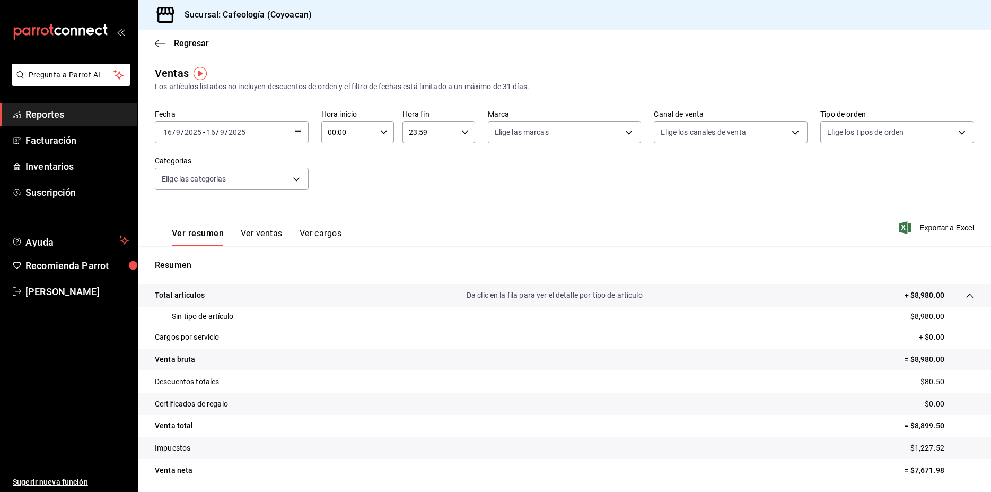
drag, startPoint x: 817, startPoint y: 295, endPoint x: 807, endPoint y: 299, distance: 11.1
click at [814, 296] on div "Total artículos Da clic en la fila para ver el detalle por tipo de artículo + $…" at bounding box center [550, 295] width 790 height 11
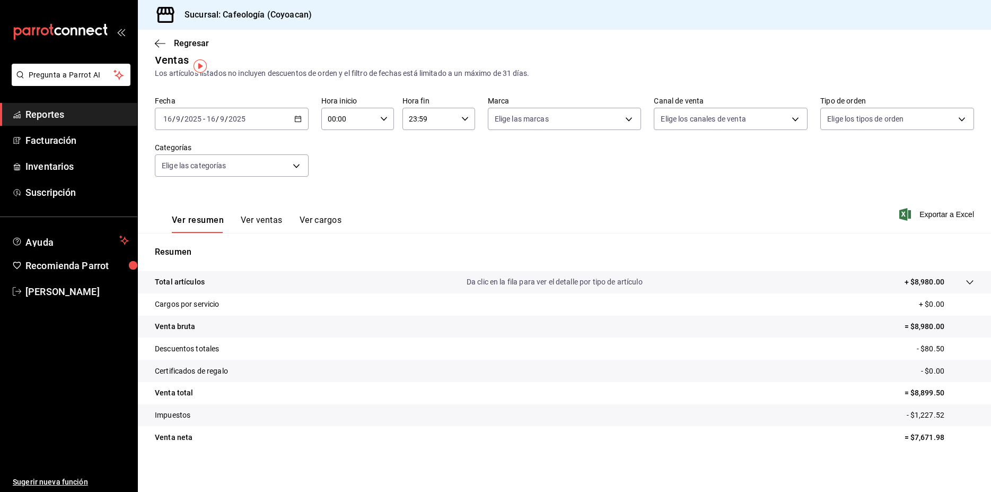
scroll to position [16, 0]
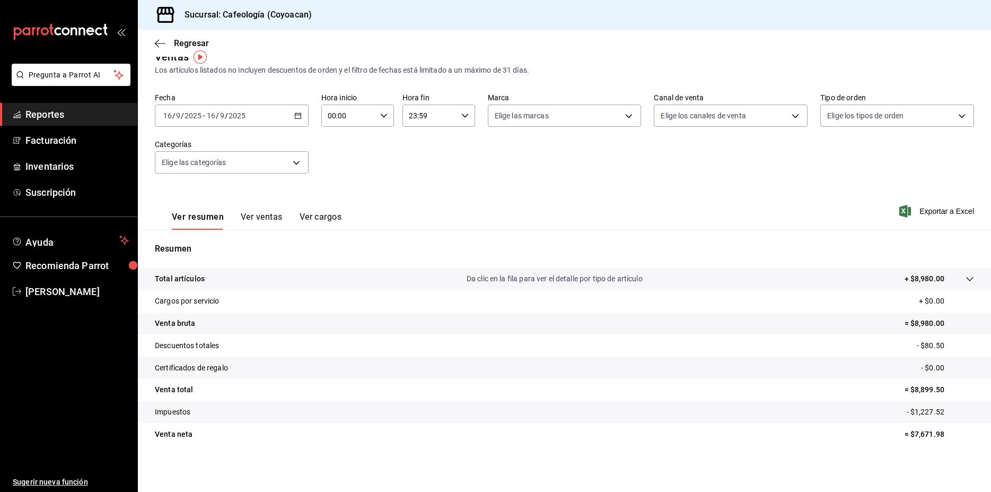
click at [277, 221] on button "Ver ventas" at bounding box center [262, 221] width 42 height 18
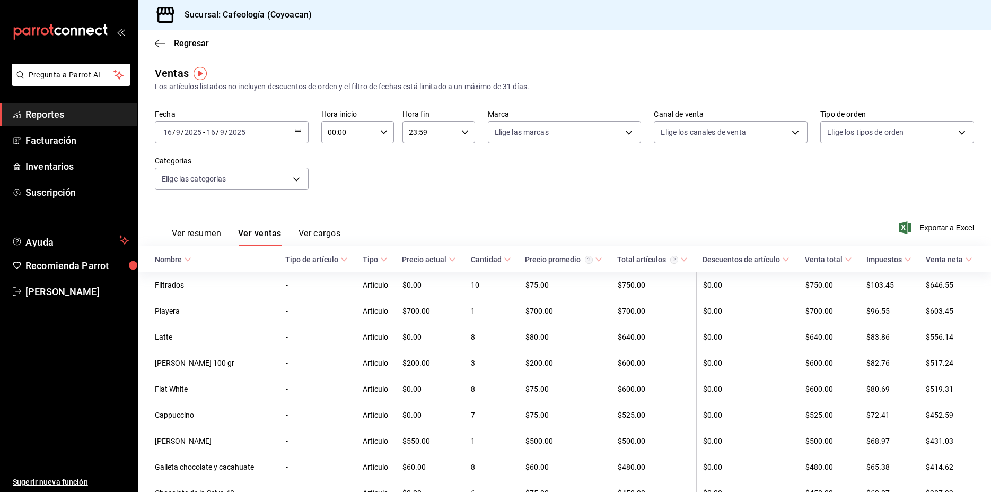
click at [435, 198] on div "Fecha 2025-09-16 16 / 9 / 2025 - 2025-09-16 16 / 9 / 2025 Hora inicio 00:00 Hor…" at bounding box center [564, 155] width 819 height 93
click at [216, 231] on button "Ver resumen" at bounding box center [196, 237] width 49 height 18
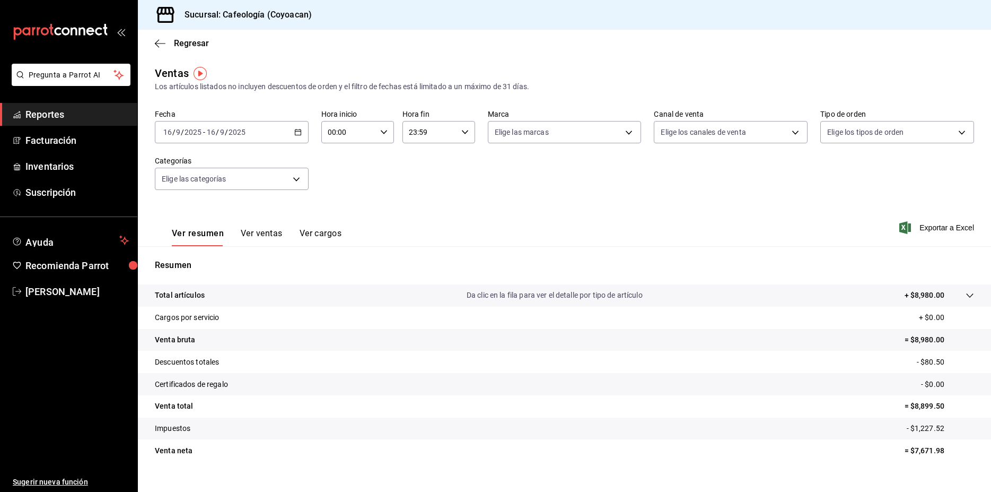
click at [525, 295] on p "Da clic en la fila para ver el detalle por tipo de artículo" at bounding box center [555, 295] width 176 height 11
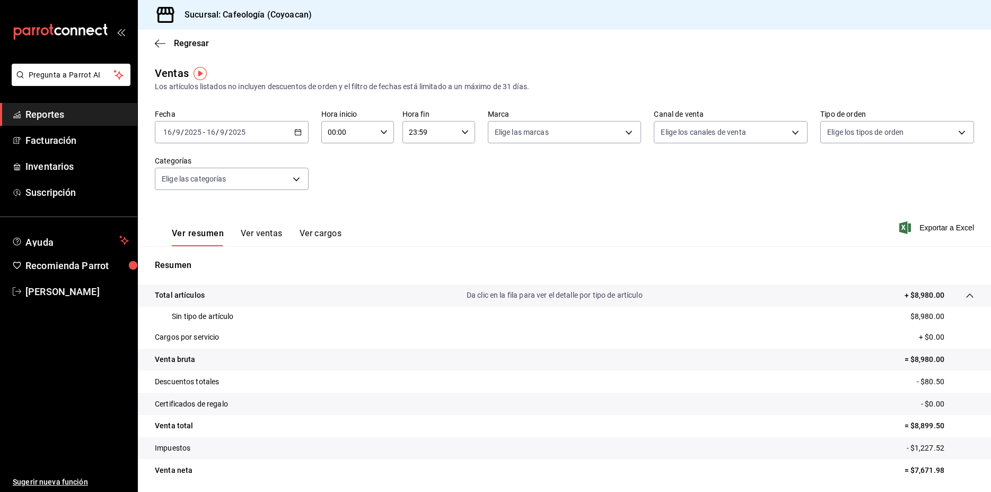
click at [524, 296] on p "Da clic en la fila para ver el detalle por tipo de artículo" at bounding box center [555, 295] width 176 height 11
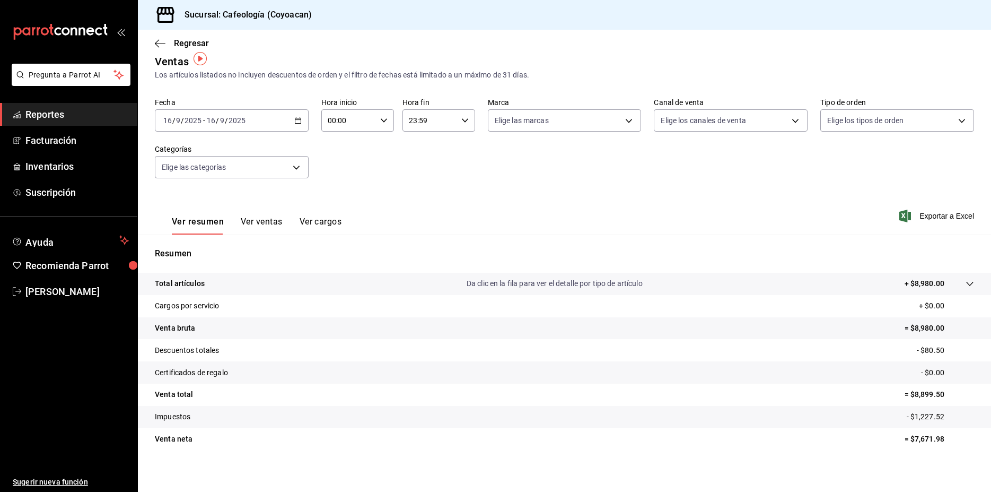
scroll to position [16, 0]
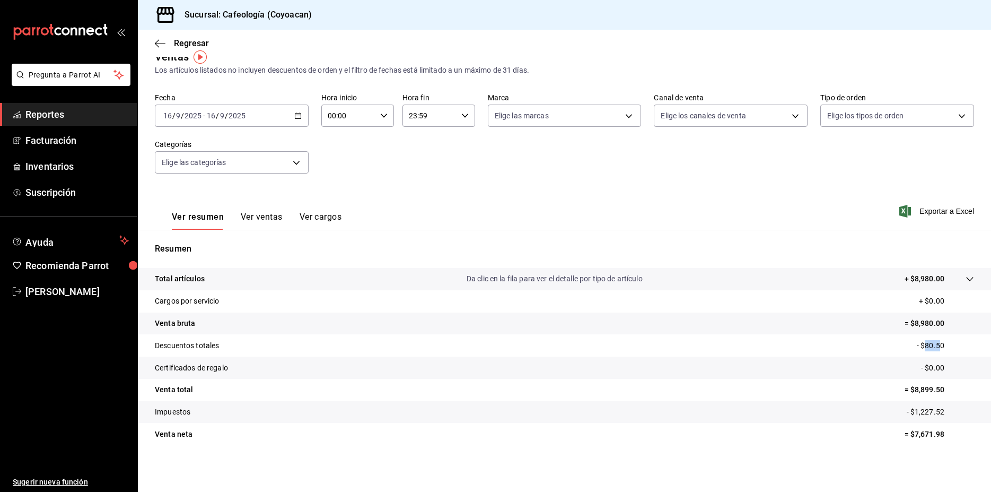
drag, startPoint x: 915, startPoint y: 347, endPoint x: 929, endPoint y: 346, distance: 14.4
click at [929, 346] on p "- $80.50" at bounding box center [945, 345] width 57 height 11
drag, startPoint x: 895, startPoint y: 407, endPoint x: 951, endPoint y: 411, distance: 56.3
click at [951, 411] on tr "Impuestos - $1,227.52" at bounding box center [564, 412] width 853 height 22
click at [888, 415] on tr "Impuestos - $1,227.52" at bounding box center [564, 412] width 853 height 22
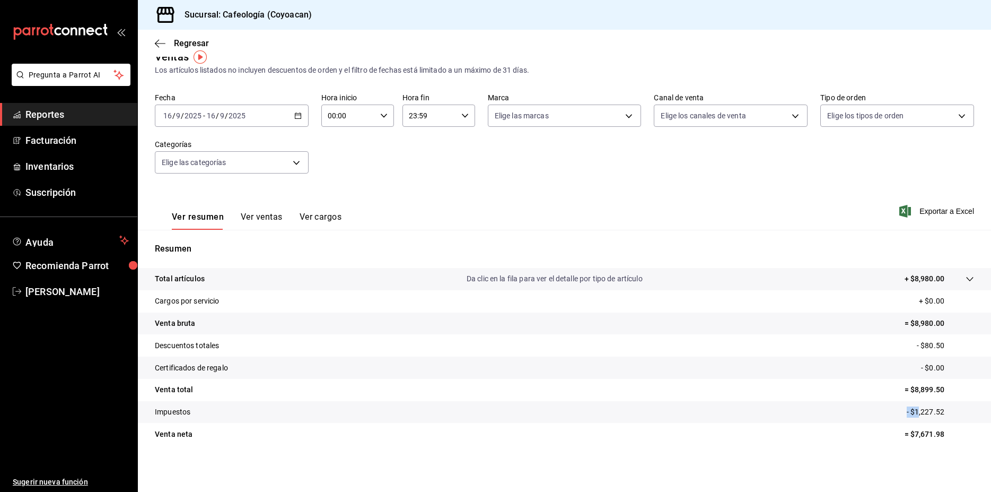
drag, startPoint x: 909, startPoint y: 415, endPoint x: 751, endPoint y: 409, distance: 158.7
click at [887, 415] on tr "Impuestos - $1,227.52" at bounding box center [564, 412] width 853 height 22
drag, startPoint x: 656, startPoint y: 408, endPoint x: 558, endPoint y: 406, distance: 98.7
click at [616, 407] on tr "Impuestos - $1,227.52" at bounding box center [564, 412] width 853 height 22
click at [176, 412] on p "Impuestos" at bounding box center [173, 411] width 36 height 11
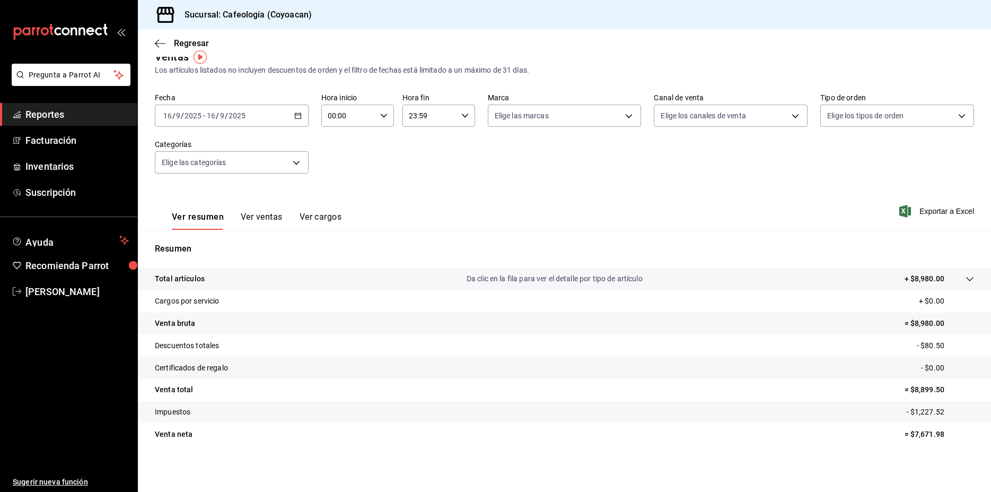
click at [189, 411] on p "Impuestos" at bounding box center [173, 411] width 36 height 11
drag, startPoint x: 200, startPoint y: 411, endPoint x: 249, endPoint y: 413, distance: 49.3
click at [214, 411] on tr "Impuestos - $1,227.52" at bounding box center [564, 412] width 853 height 22
drag, startPoint x: 272, startPoint y: 414, endPoint x: 364, endPoint y: 418, distance: 91.8
click at [292, 413] on tr "Impuestos - $1,227.52" at bounding box center [564, 412] width 853 height 22
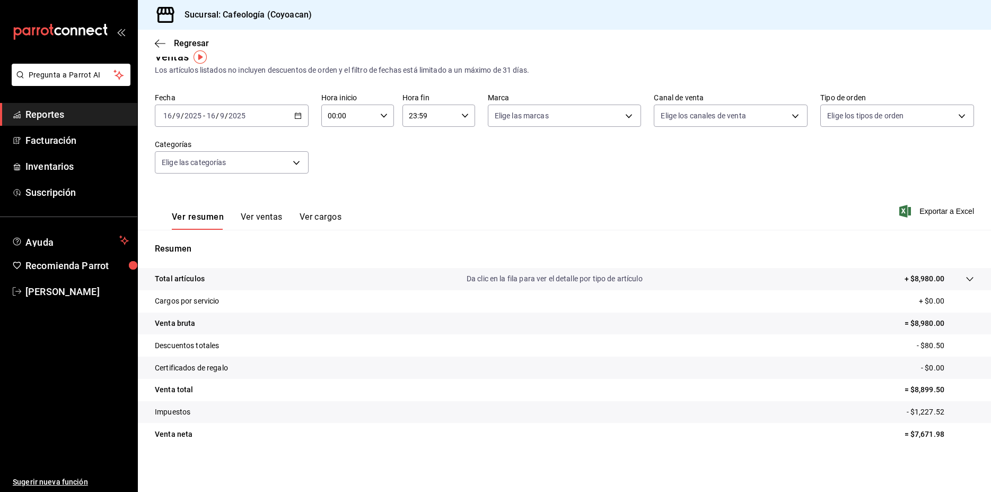
click at [379, 419] on tr "Impuestos - $1,227.52" at bounding box center [564, 412] width 853 height 22
drag, startPoint x: 591, startPoint y: 438, endPoint x: 600, endPoint y: 437, distance: 9.1
click at [593, 437] on tr "Venta neta = $7,671.98" at bounding box center [564, 434] width 853 height 22
drag, startPoint x: 617, startPoint y: 443, endPoint x: 627, endPoint y: 446, distance: 11.1
click at [617, 444] on tr "Venta neta = $7,671.98" at bounding box center [564, 434] width 853 height 22
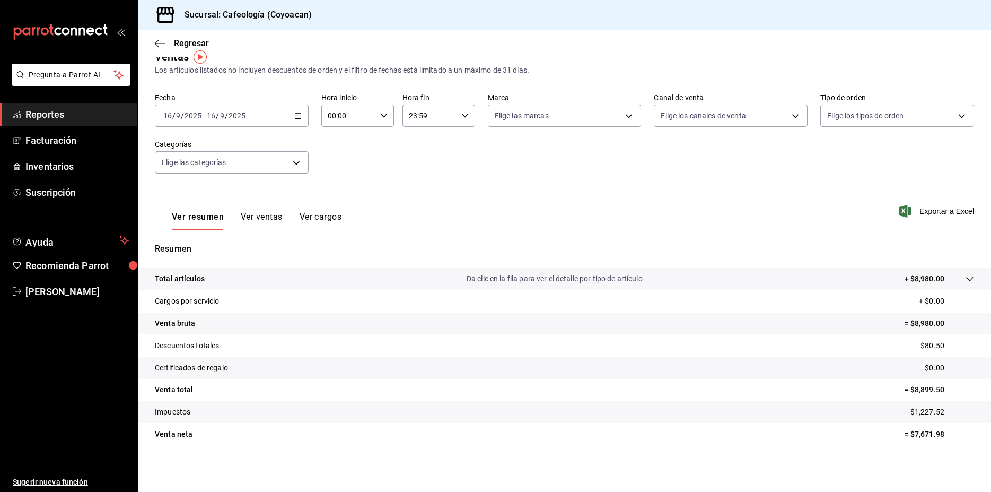
click at [640, 438] on tr "Venta neta = $7,671.98" at bounding box center [564, 434] width 853 height 22
drag, startPoint x: 813, startPoint y: 415, endPoint x: 935, endPoint y: 418, distance: 121.5
click at [833, 415] on tr "Impuestos - $1,227.52" at bounding box center [564, 412] width 853 height 22
drag, startPoint x: 966, startPoint y: 417, endPoint x: 991, endPoint y: 421, distance: 24.8
click at [968, 417] on tr "Impuestos - $1,227.52" at bounding box center [564, 412] width 853 height 22
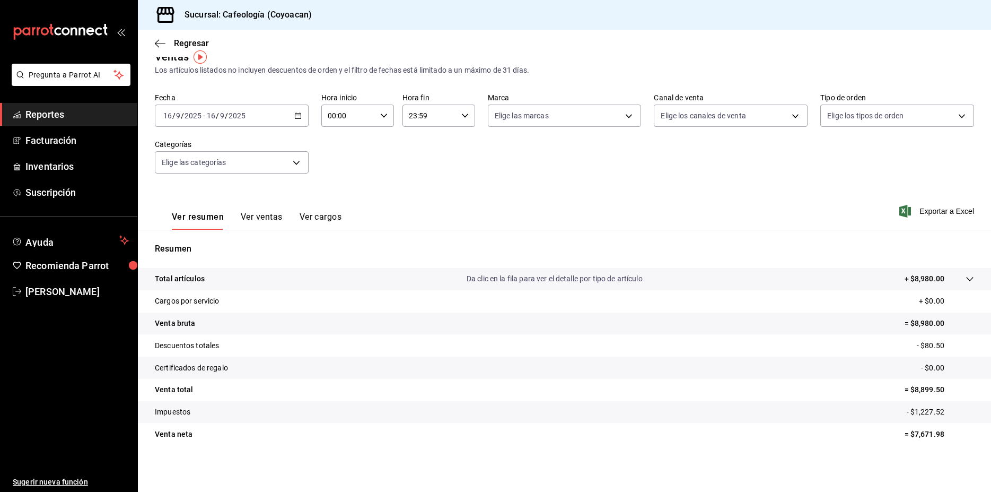
click at [157, 38] on div "Regresar" at bounding box center [564, 43] width 853 height 27
click at [180, 45] on span "Regresar" at bounding box center [191, 43] width 35 height 10
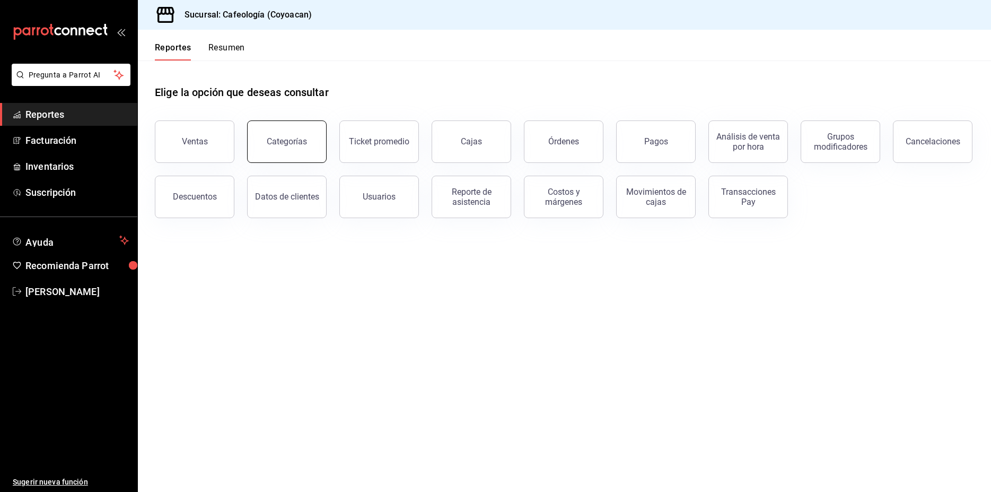
click at [296, 145] on div "Categorías" at bounding box center [287, 141] width 40 height 10
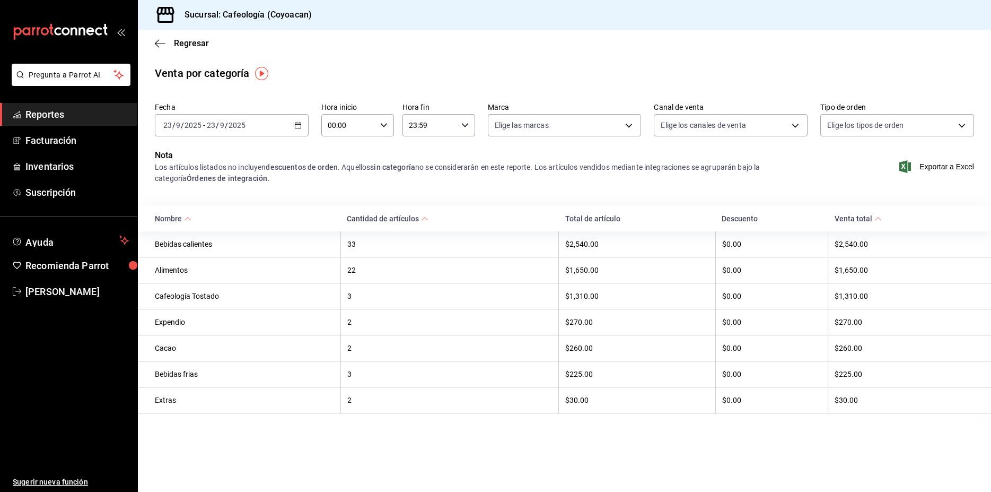
drag, startPoint x: 154, startPoint y: 38, endPoint x: 171, endPoint y: 34, distance: 17.9
click at [154, 38] on div "Regresar" at bounding box center [564, 43] width 853 height 27
click at [170, 43] on span "Regresar" at bounding box center [182, 43] width 54 height 10
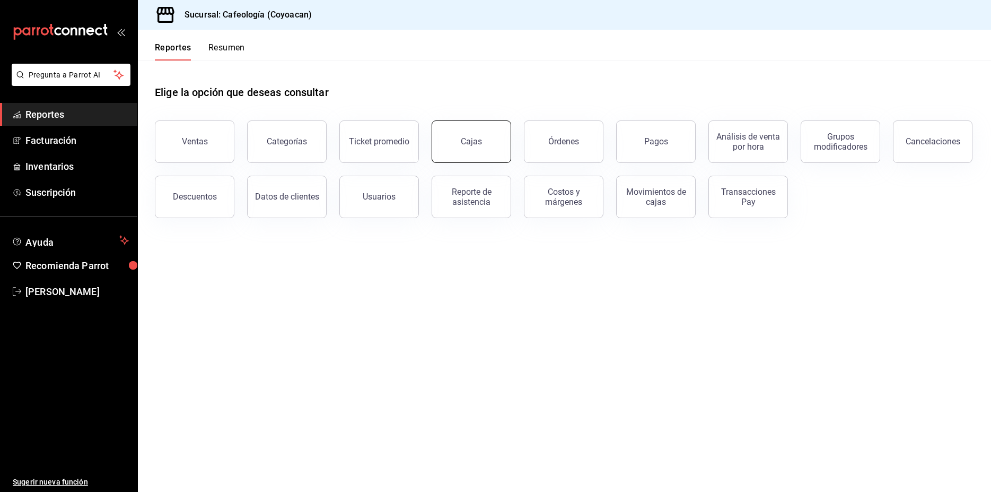
click at [485, 147] on link "Cajas" at bounding box center [472, 141] width 80 height 42
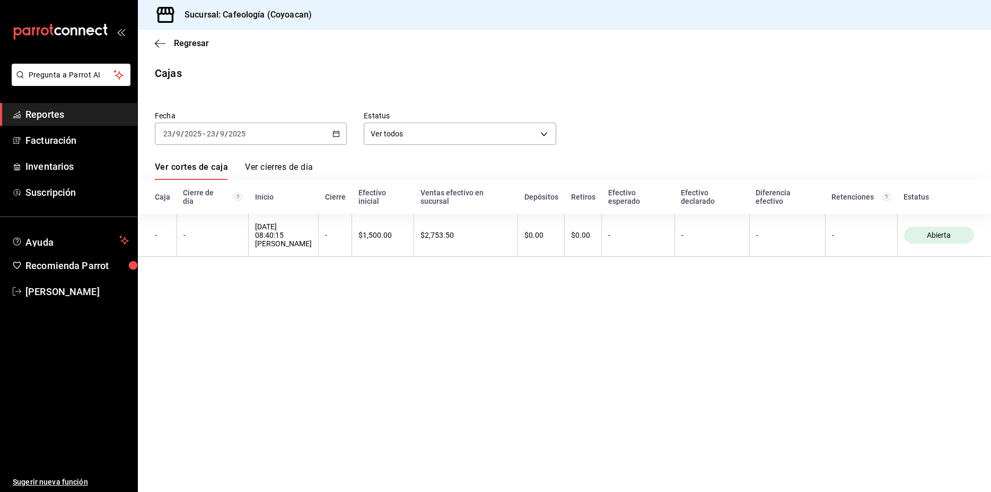
click at [195, 48] on div "Regresar" at bounding box center [564, 43] width 853 height 27
click at [186, 47] on span "Regresar" at bounding box center [191, 43] width 35 height 10
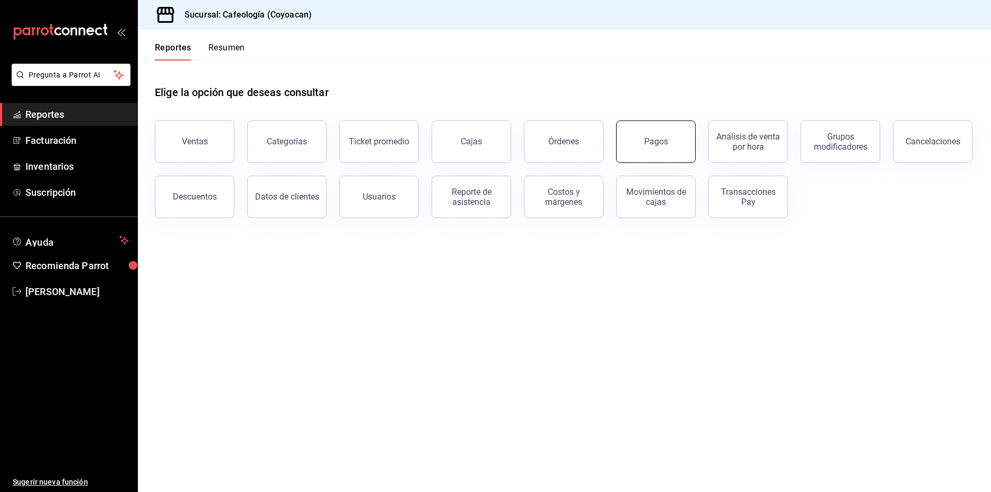
click at [652, 153] on button "Pagos" at bounding box center [656, 141] width 80 height 42
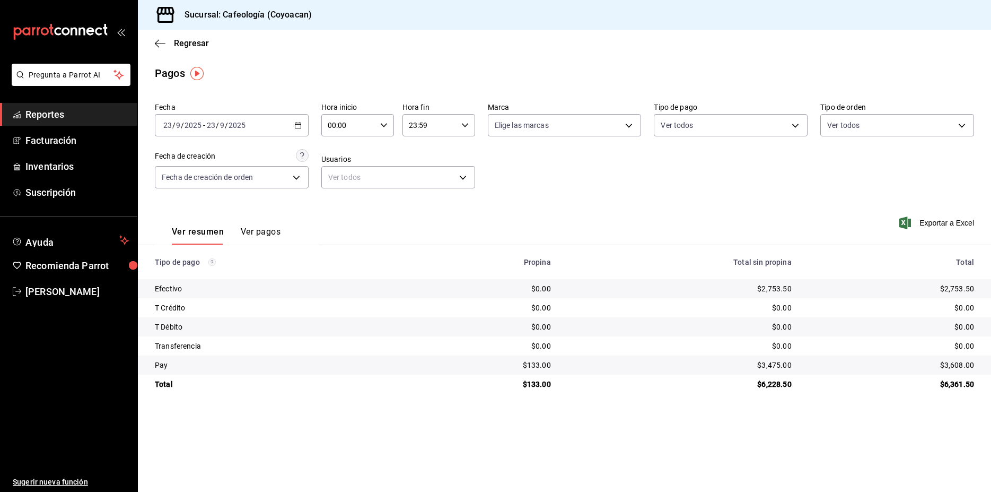
click at [273, 128] on div "2025-09-23 23 / 9 / 2025 - 2025-09-23 23 / 9 / 2025" at bounding box center [232, 125] width 154 height 22
click at [214, 226] on span "Mes actual" at bounding box center [205, 228] width 82 height 11
click at [260, 130] on div "2025-09-01 1 / 9 / 2025 - 2025-09-23 23 / 9 / 2025" at bounding box center [232, 125] width 154 height 22
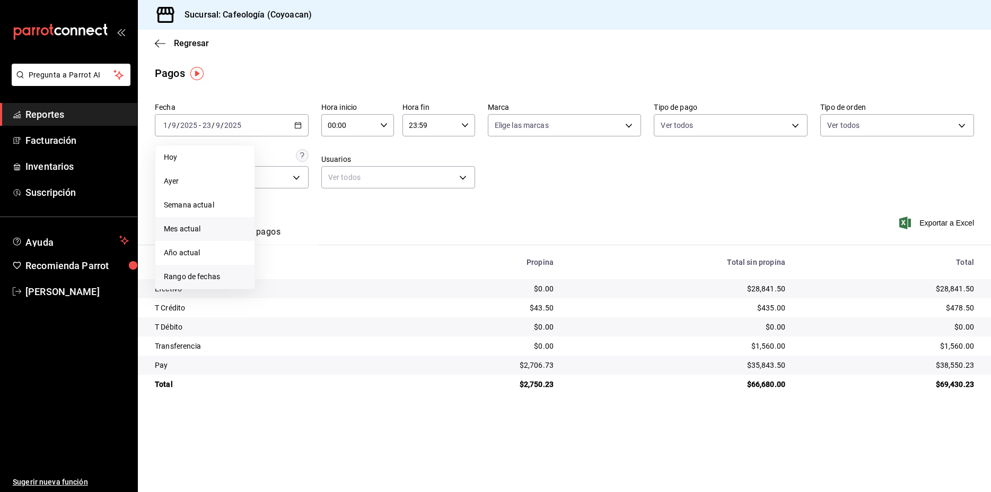
click at [203, 270] on li "Rango de fechas" at bounding box center [204, 277] width 99 height 24
click at [299, 241] on abbr "16" at bounding box center [295, 242] width 7 height 7
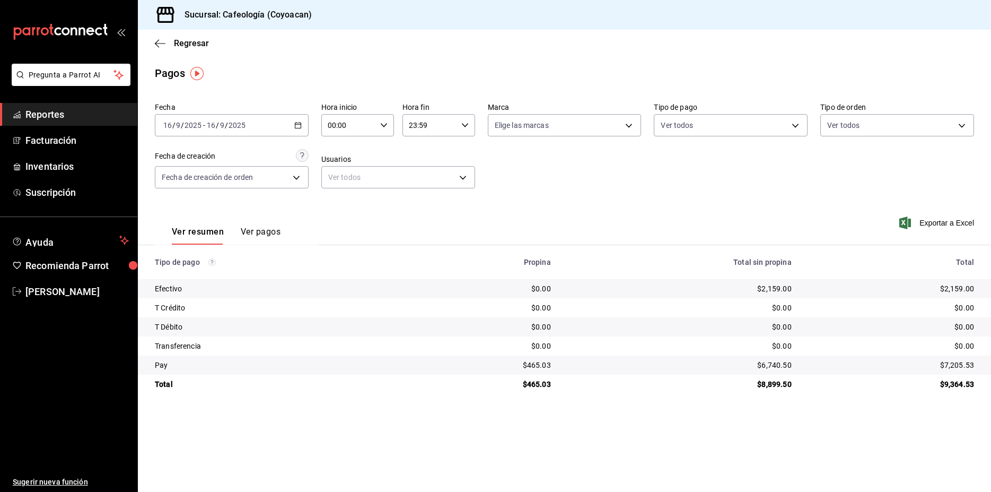
click at [280, 130] on div "2025-09-16 16 / 9 / 2025 - 2025-09-16 16 / 9 / 2025" at bounding box center [232, 125] width 154 height 22
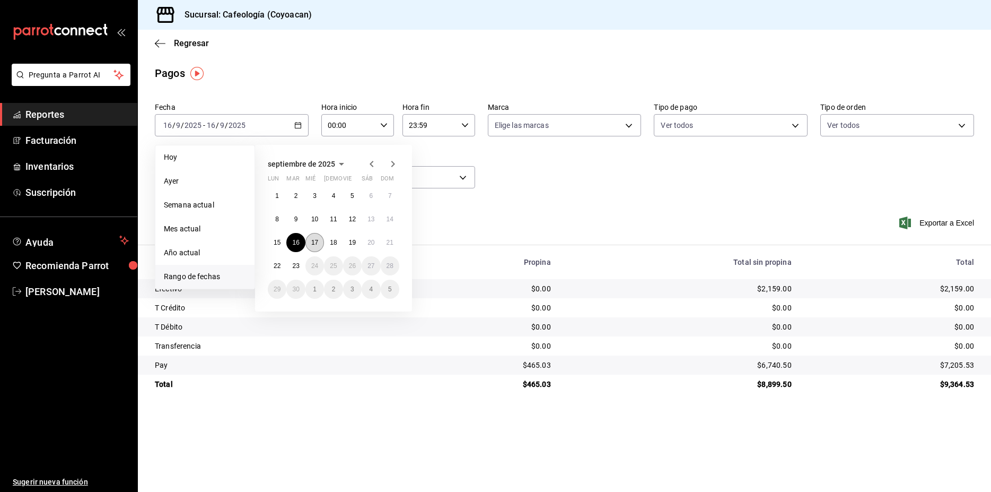
click at [318, 247] on button "17" at bounding box center [314, 242] width 19 height 19
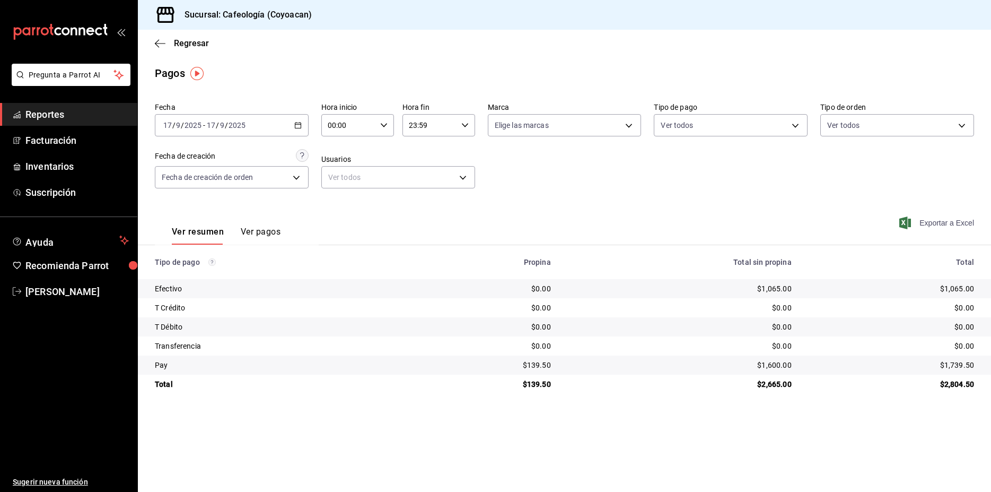
click at [955, 224] on span "Exportar a Excel" at bounding box center [937, 222] width 73 height 13
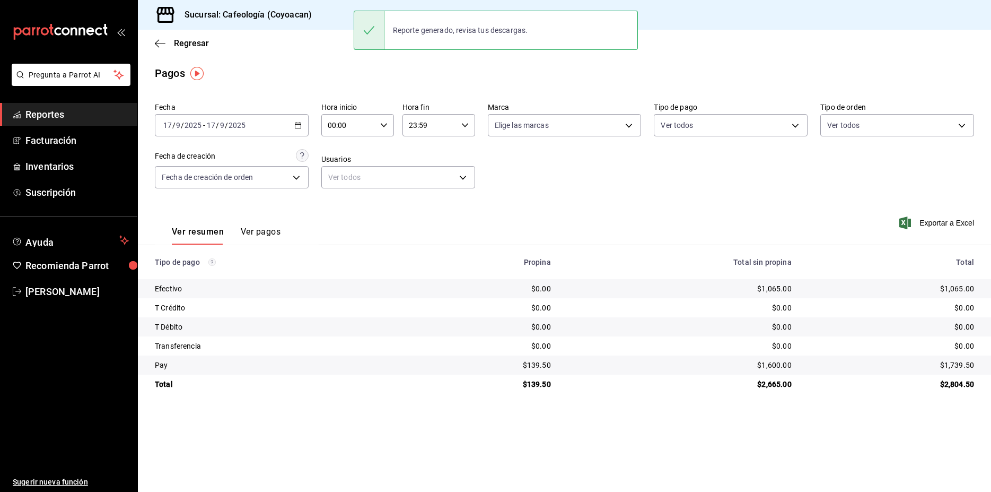
click at [752, 7] on div "Sucursal: Cafeología (Coyoacan)" at bounding box center [564, 15] width 853 height 30
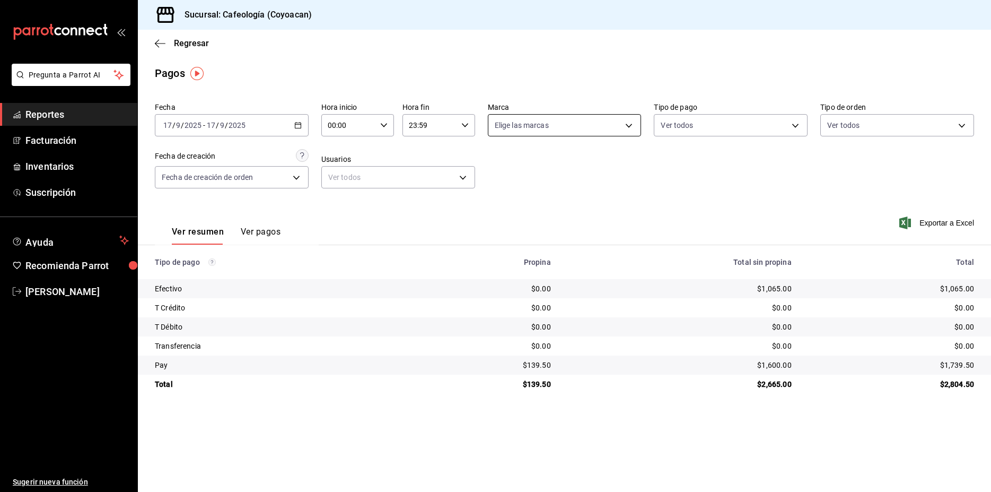
click at [591, 125] on body "Pregunta a Parrot AI Reportes Facturación Inventarios Suscripción Ayuda Recomie…" at bounding box center [495, 246] width 991 height 492
click at [748, 173] on div at bounding box center [495, 246] width 991 height 492
click at [158, 44] on icon "button" at bounding box center [160, 44] width 11 height 10
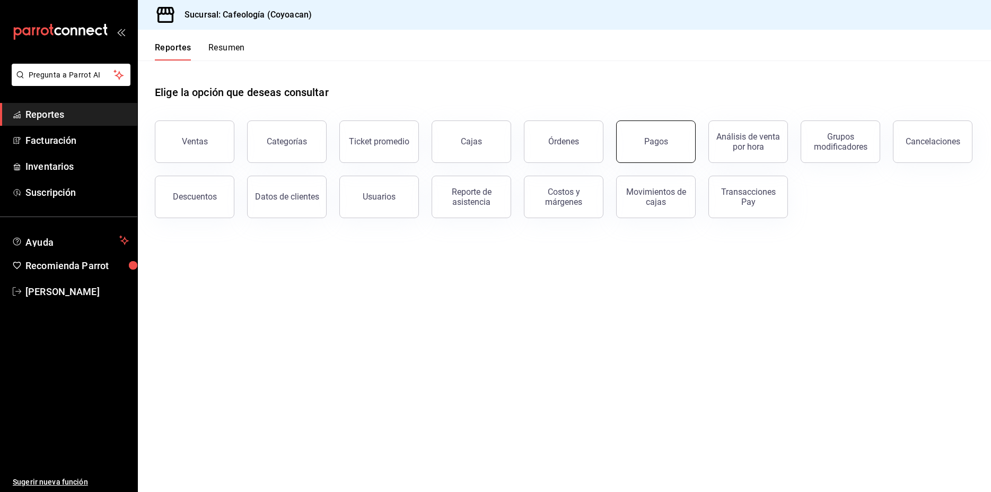
click at [660, 158] on button "Pagos" at bounding box center [656, 141] width 80 height 42
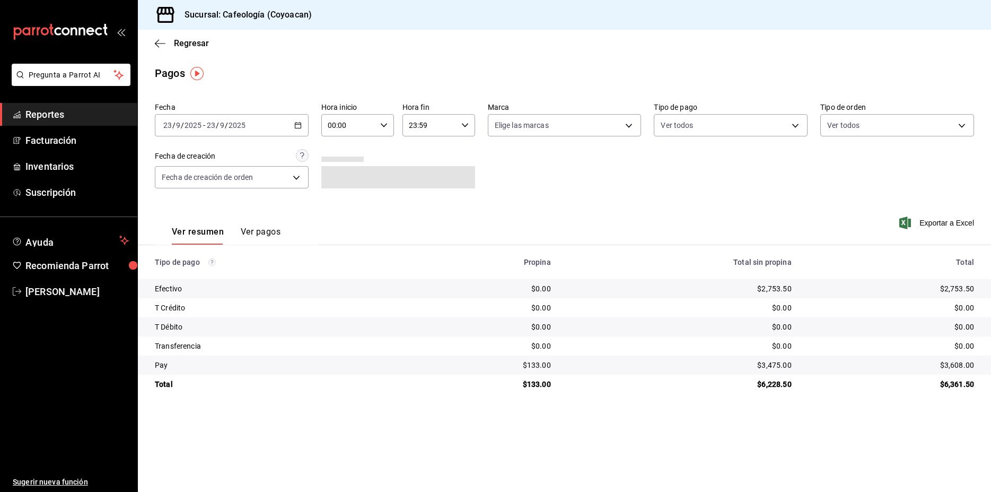
click at [255, 122] on div "2025-09-23 23 / 9 / 2025 - 2025-09-23 23 / 9 / 2025" at bounding box center [232, 125] width 154 height 22
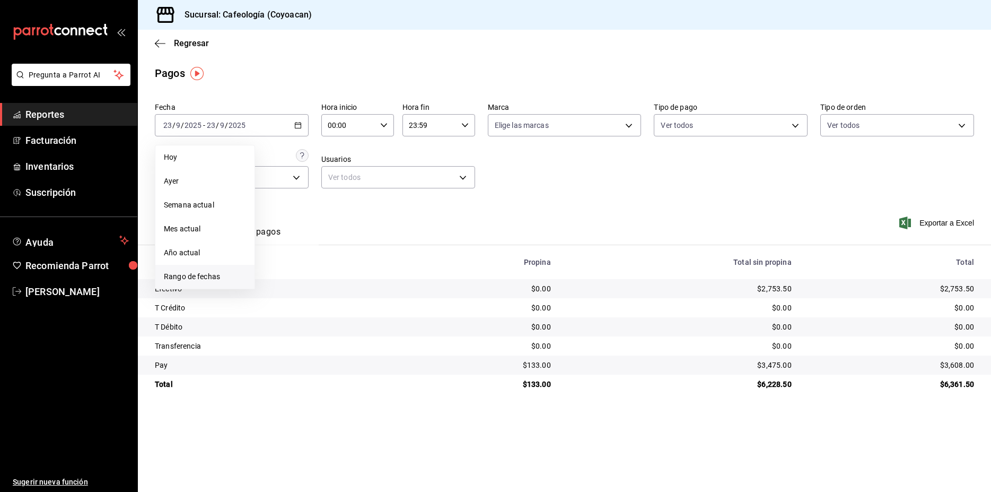
click at [202, 278] on span "Rango de fechas" at bounding box center [205, 276] width 82 height 11
click at [297, 249] on button "16" at bounding box center [295, 242] width 19 height 19
click at [297, 244] on abbr "16" at bounding box center [295, 242] width 7 height 7
click at [186, 39] on span "Regresar" at bounding box center [191, 43] width 35 height 10
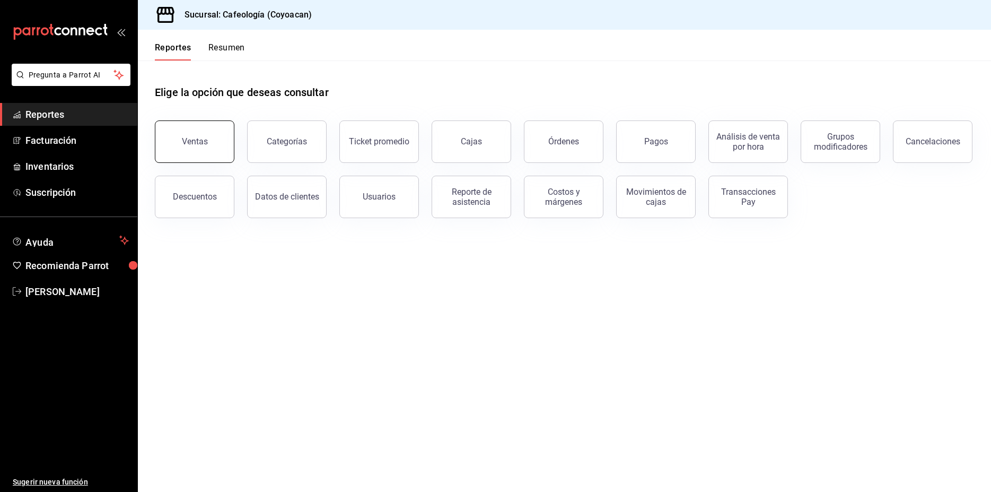
click at [218, 148] on button "Ventas" at bounding box center [195, 141] width 80 height 42
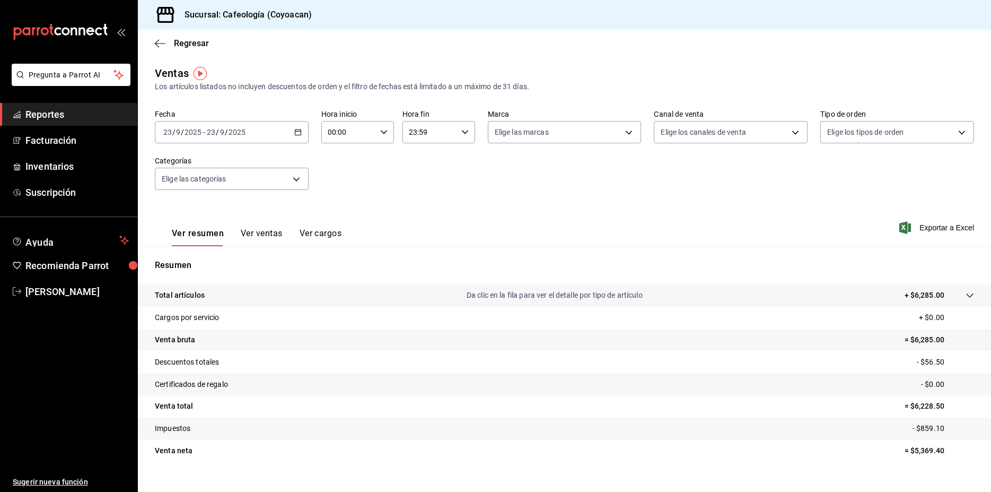
click at [242, 118] on div "Fecha 2025-09-23 23 / 9 / 2025 - 2025-09-23 23 / 9 / 2025" at bounding box center [232, 126] width 154 height 34
click at [246, 128] on div "2025-09-23 23 / 9 / 2025" at bounding box center [225, 132] width 41 height 8
click at [192, 253] on li "Rango de fechas" at bounding box center [204, 260] width 99 height 24
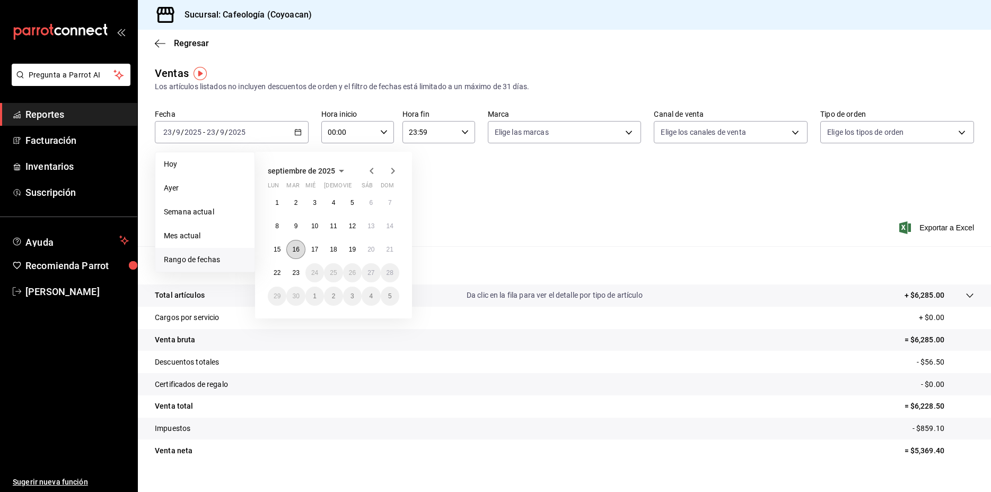
click at [296, 251] on abbr "16" at bounding box center [295, 249] width 7 height 7
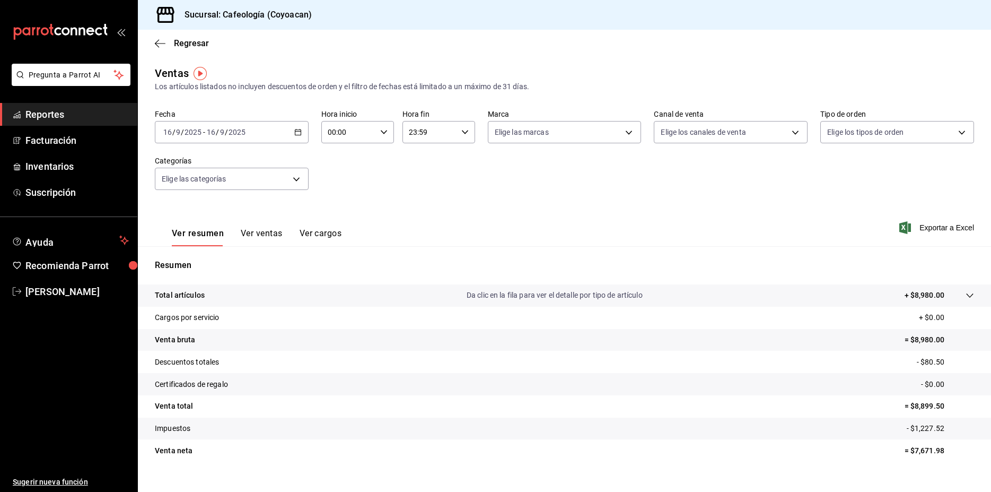
click at [907, 431] on p "- $1,227.52" at bounding box center [940, 428] width 67 height 11
click at [966, 292] on icon at bounding box center [970, 295] width 8 height 8
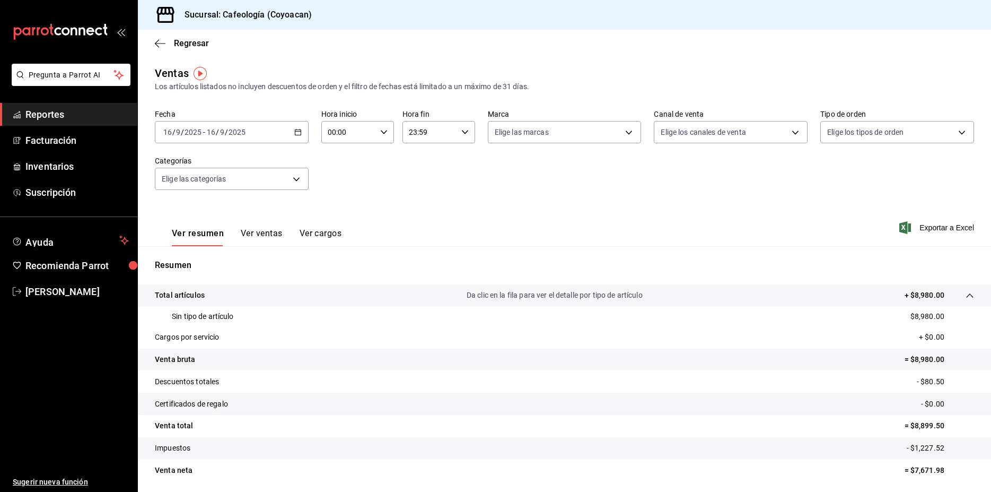
click at [264, 235] on button "Ver ventas" at bounding box center [262, 237] width 42 height 18
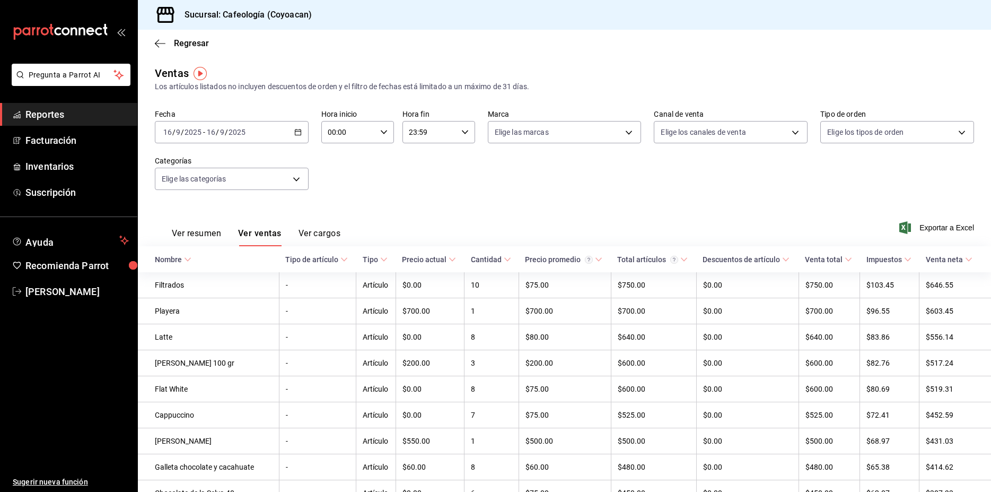
click at [931, 237] on div "Ver resumen Ver ventas Ver cargos Exportar a Excel" at bounding box center [564, 224] width 853 height 43
click at [936, 231] on span "Exportar a Excel" at bounding box center [937, 227] width 73 height 13
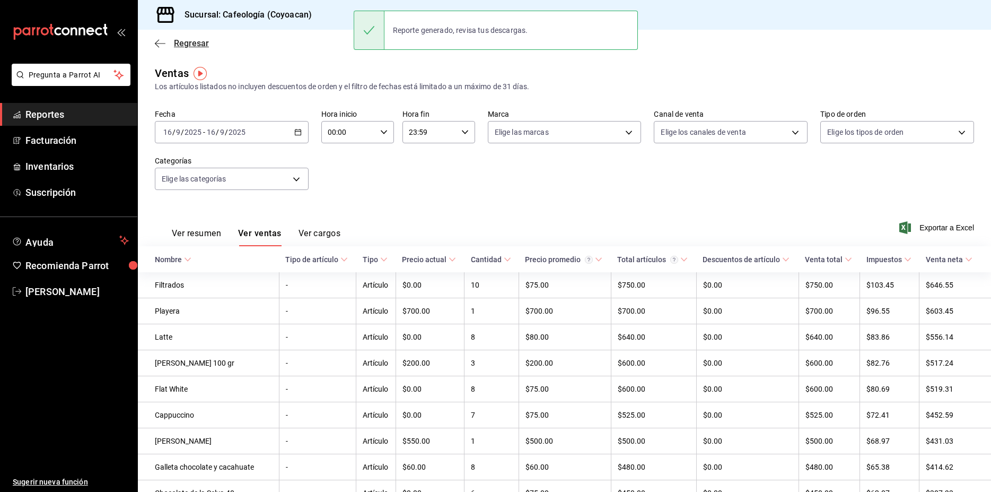
click at [180, 38] on span "Regresar" at bounding box center [191, 43] width 35 height 10
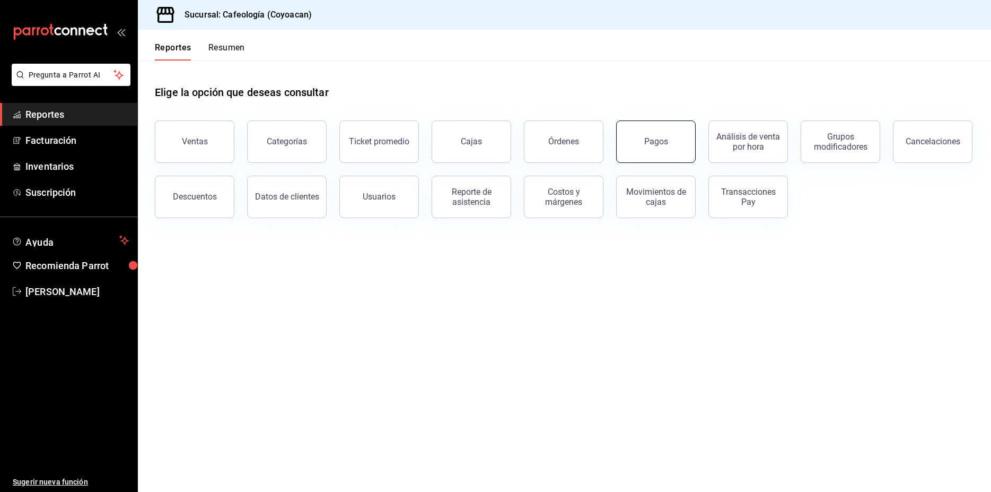
click at [641, 137] on button "Pagos" at bounding box center [656, 141] width 80 height 42
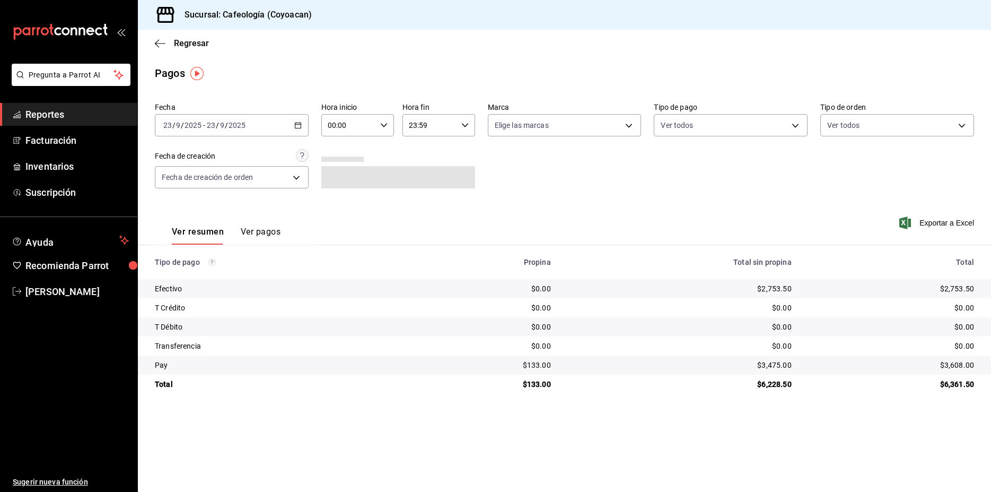
click at [260, 120] on div "2025-09-23 23 / 9 / 2025 - 2025-09-23 23 / 9 / 2025" at bounding box center [232, 125] width 154 height 22
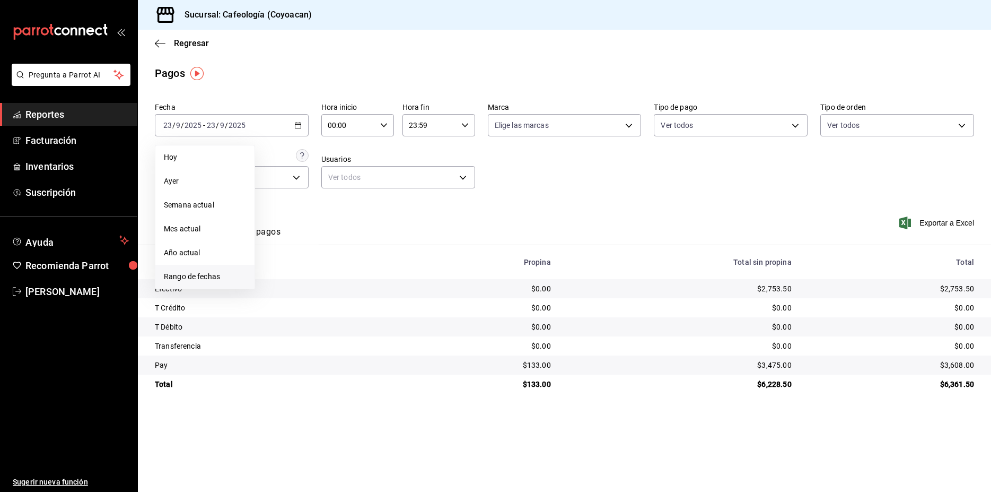
click at [202, 271] on span "Rango de fechas" at bounding box center [205, 276] width 82 height 11
click at [299, 240] on abbr "16" at bounding box center [295, 242] width 7 height 7
click at [297, 240] on abbr "16" at bounding box center [295, 242] width 7 height 7
click at [278, 238] on button "Ver pagos" at bounding box center [261, 235] width 40 height 18
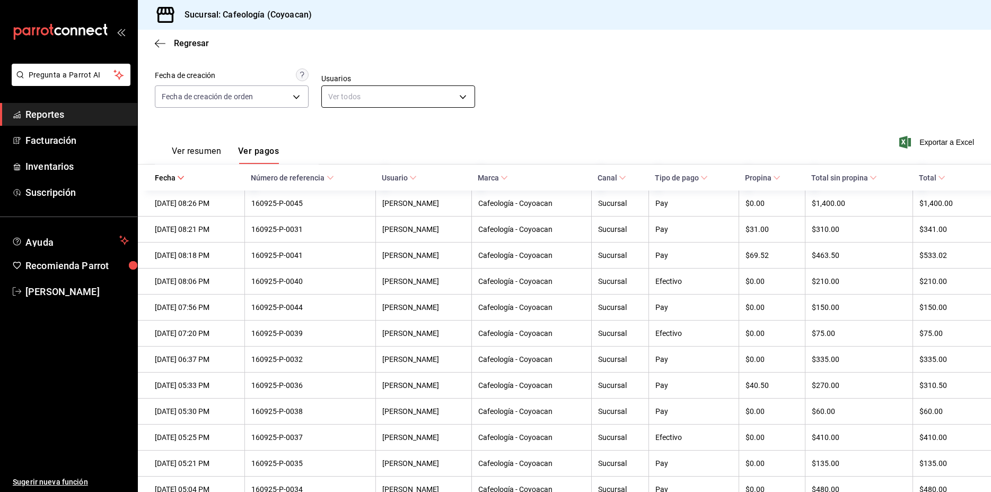
scroll to position [54, 0]
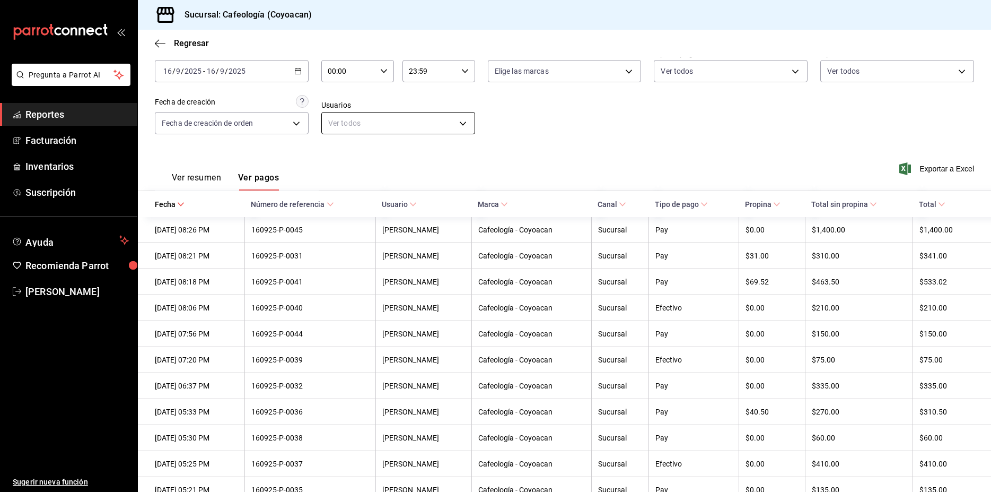
click at [418, 117] on body "Pregunta a Parrot AI Reportes Facturación Inventarios Suscripción Ayuda Recomie…" at bounding box center [495, 246] width 991 height 492
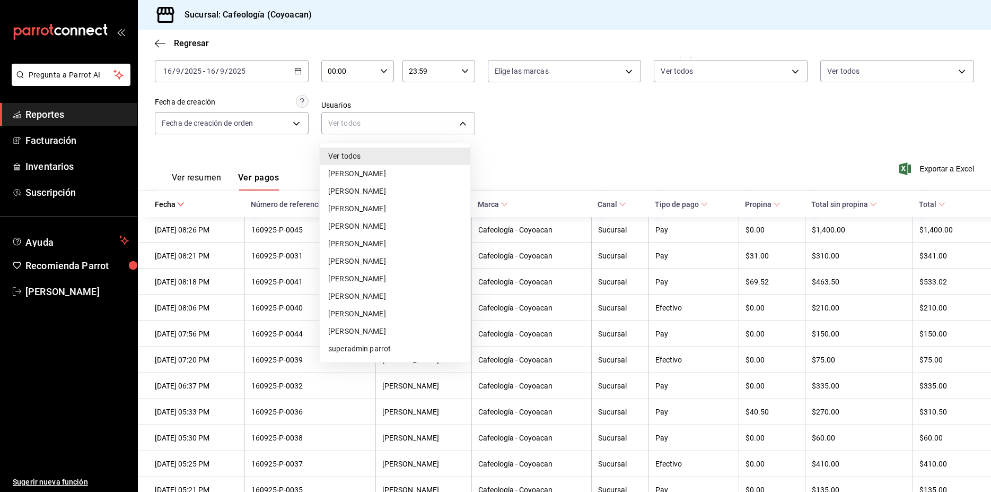
click at [287, 121] on div at bounding box center [495, 246] width 991 height 492
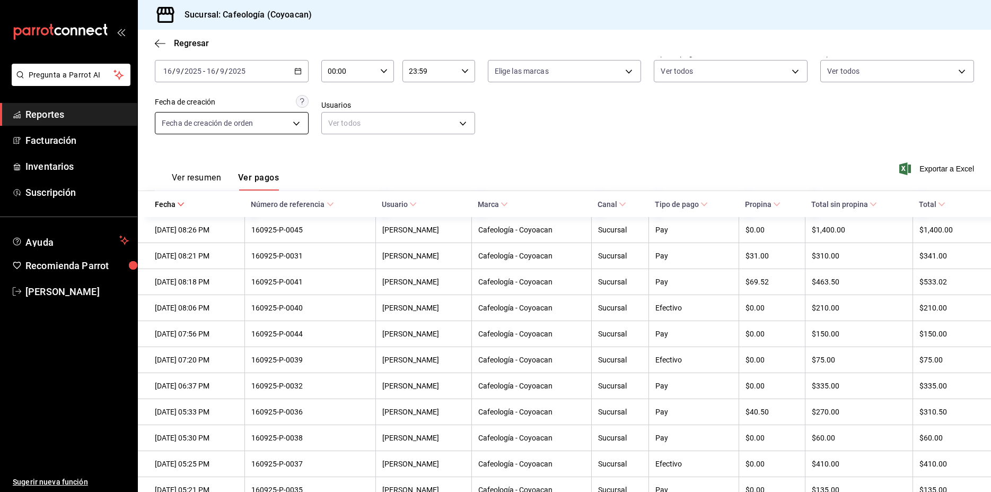
click at [288, 121] on body "Pregunta a Parrot AI Reportes Facturación Inventarios Suscripción Ayuda Recomie…" at bounding box center [495, 246] width 991 height 492
click at [288, 121] on div at bounding box center [495, 246] width 991 height 492
click at [590, 73] on body "Pregunta a Parrot AI Reportes Facturación Inventarios Suscripción Ayuda Recomie…" at bounding box center [495, 246] width 991 height 492
click at [592, 71] on div at bounding box center [495, 246] width 991 height 492
click at [712, 73] on body "Pregunta a Parrot AI Reportes Facturación Inventarios Suscripción Ayuda Recomie…" at bounding box center [495, 246] width 991 height 492
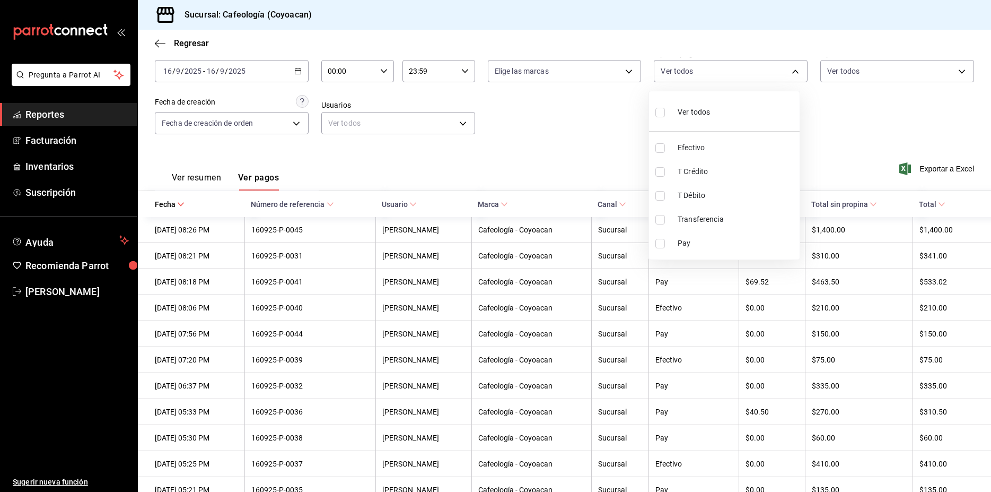
click at [863, 135] on div at bounding box center [495, 246] width 991 height 492
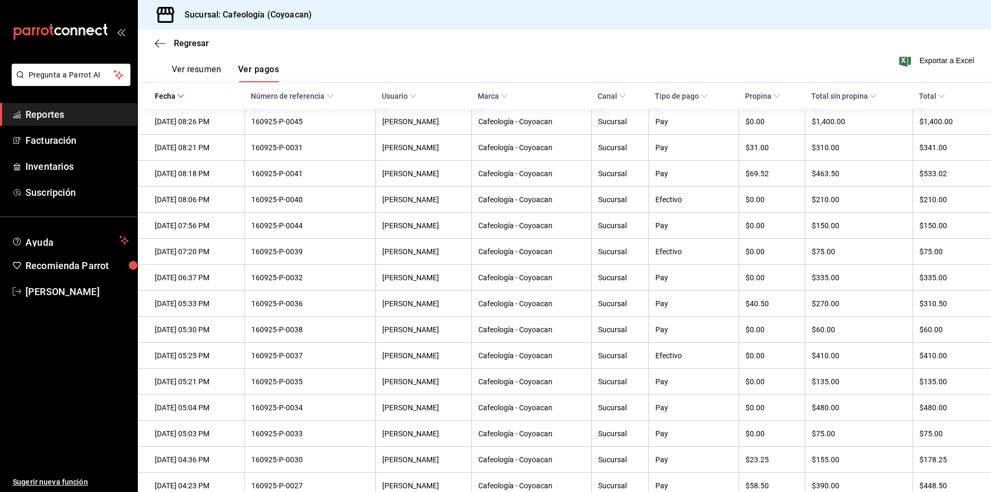
scroll to position [0, 0]
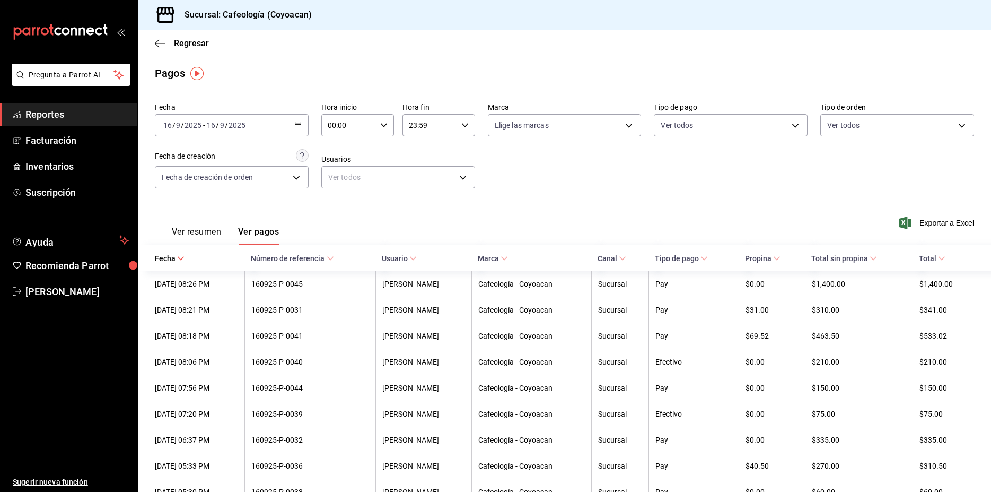
click at [513, 74] on div "Pagos" at bounding box center [564, 73] width 853 height 16
